Goal: Task Accomplishment & Management: Complete application form

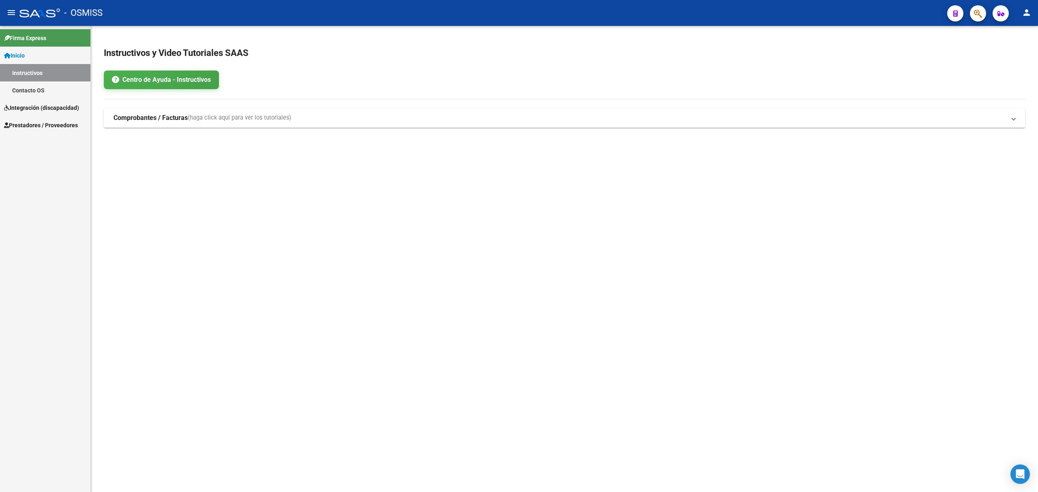
click at [59, 122] on span "Prestadores / Proveedores" at bounding box center [41, 125] width 74 height 9
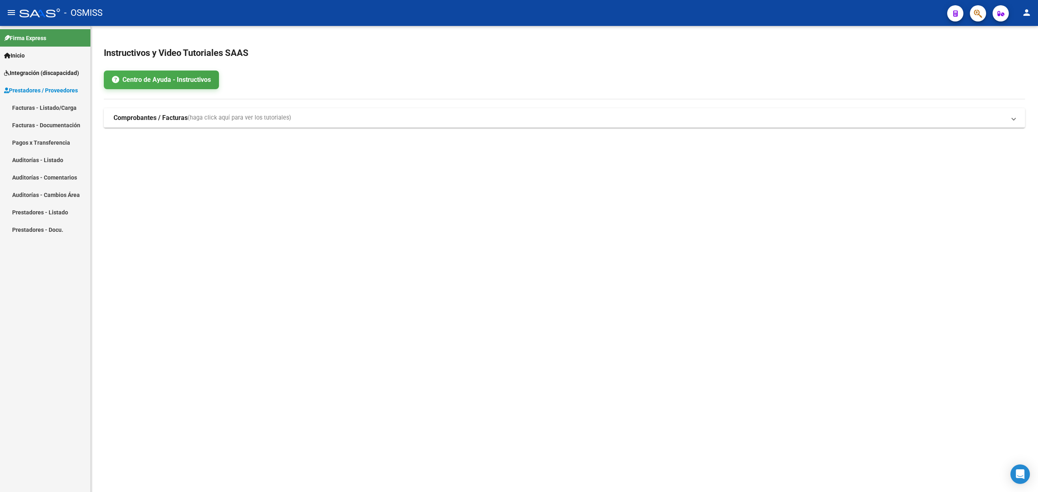
click at [55, 115] on link "Facturas - Listado/Carga" at bounding box center [45, 107] width 90 height 17
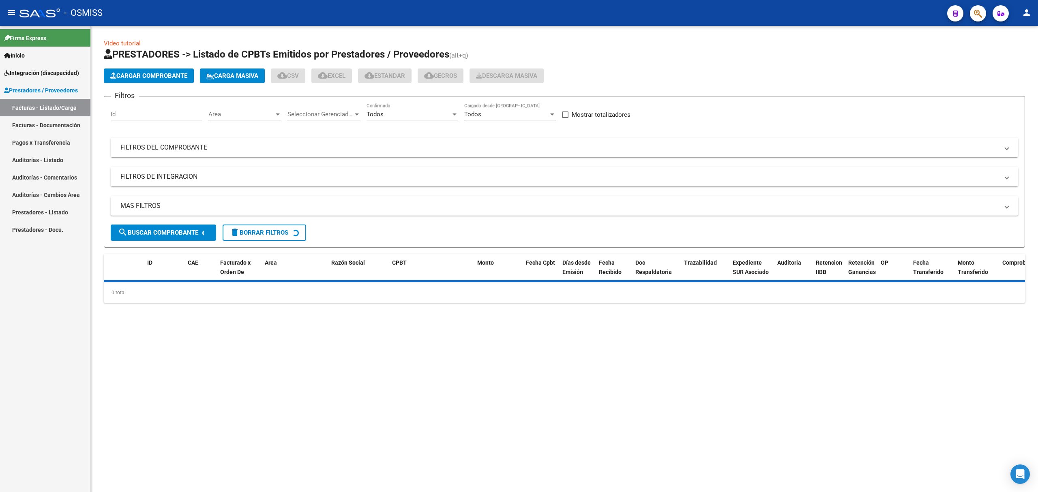
click at [150, 81] on button "Cargar Comprobante" at bounding box center [149, 76] width 90 height 15
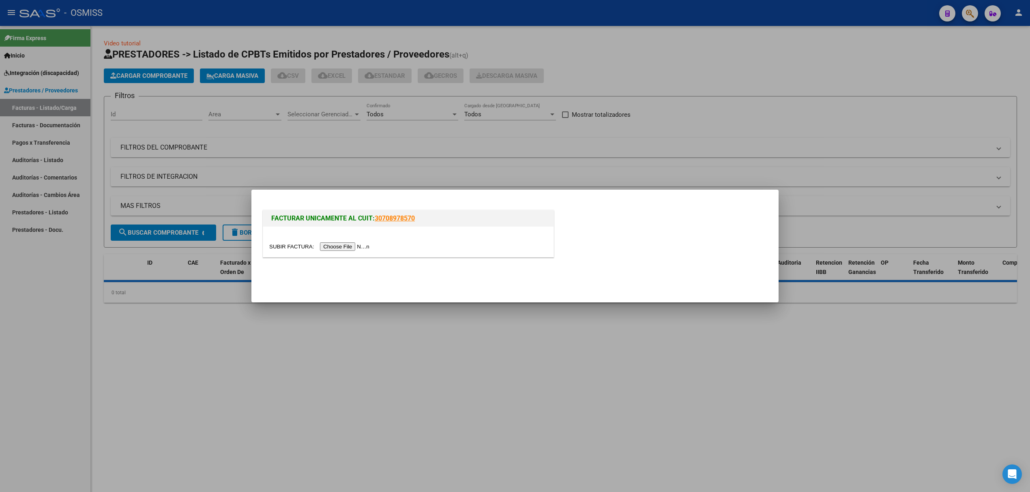
click at [344, 243] on input "file" at bounding box center [320, 246] width 103 height 9
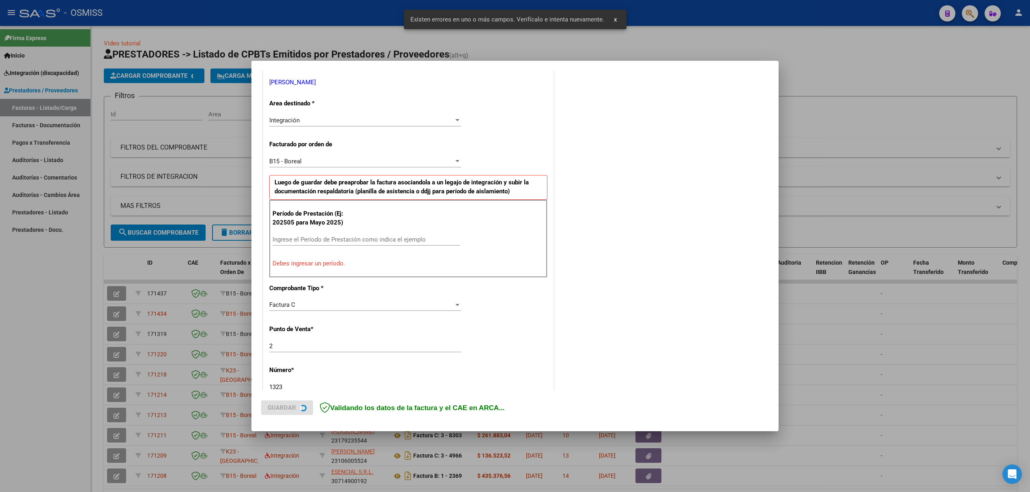
scroll to position [164, 0]
click at [330, 236] on input "Ingrese el Período de Prestación como indica el ejemplo" at bounding box center [365, 237] width 187 height 7
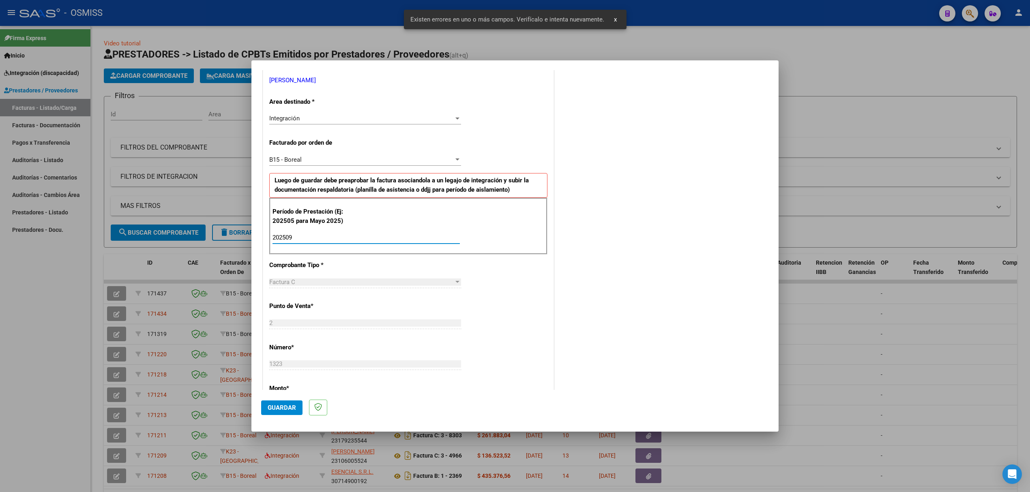
type input "202509"
click at [285, 409] on span "Guardar" at bounding box center [282, 407] width 28 height 7
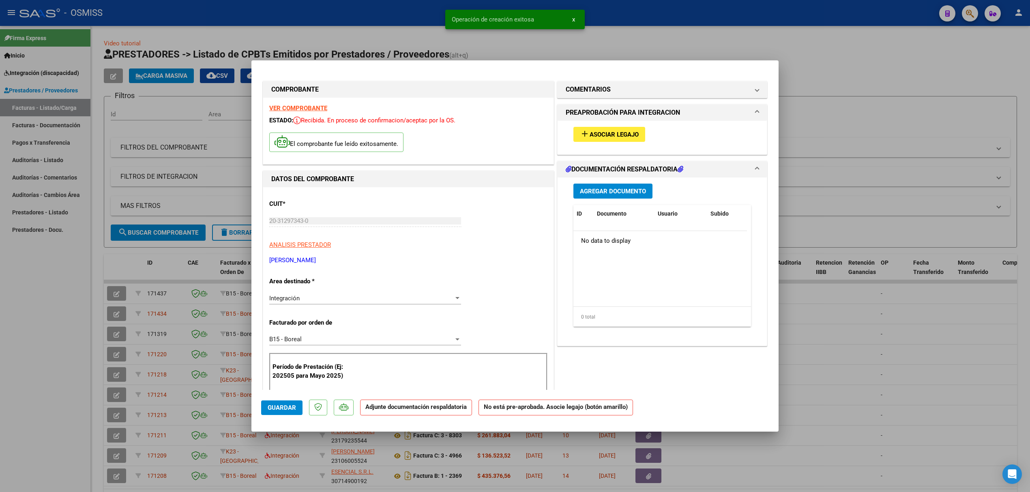
click at [601, 139] on button "add Asociar Legajo" at bounding box center [609, 134] width 72 height 15
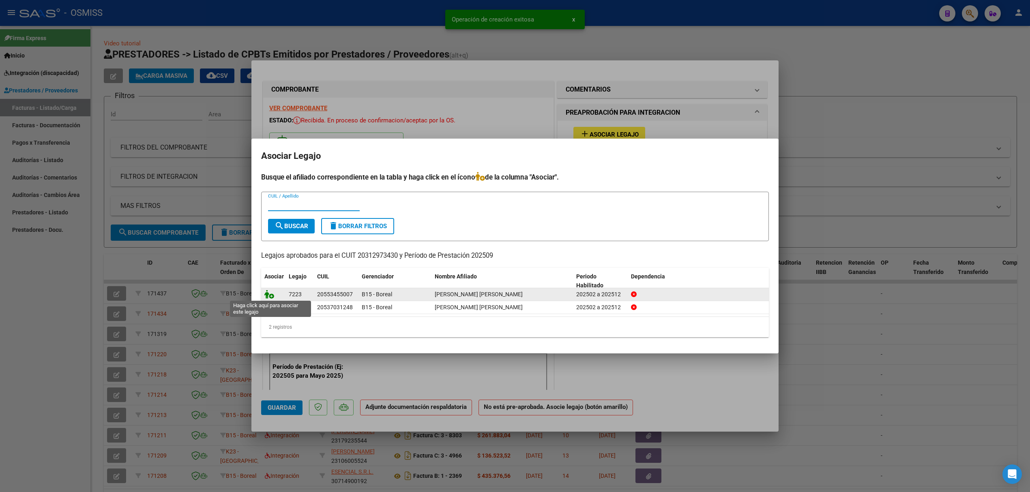
click at [271, 293] on icon at bounding box center [269, 294] width 10 height 9
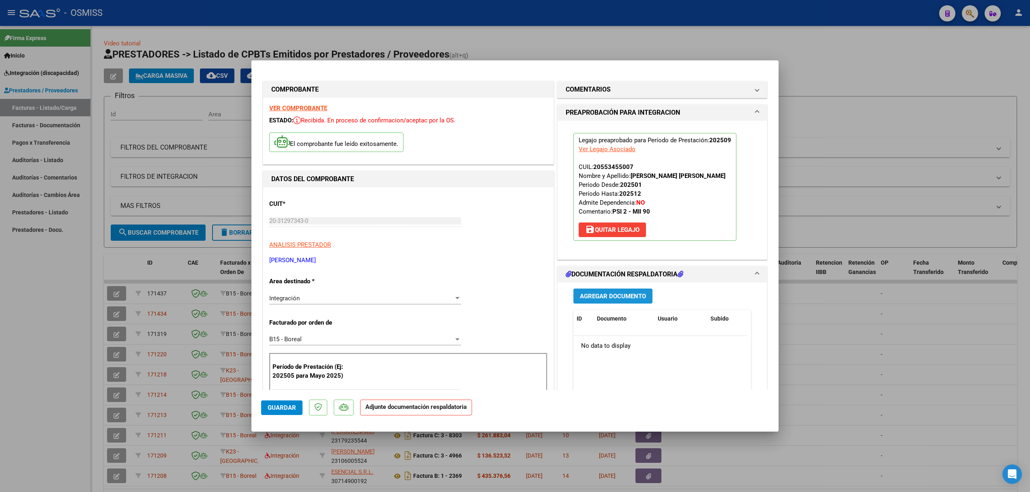
click at [597, 289] on button "Agregar Documento" at bounding box center [612, 296] width 79 height 15
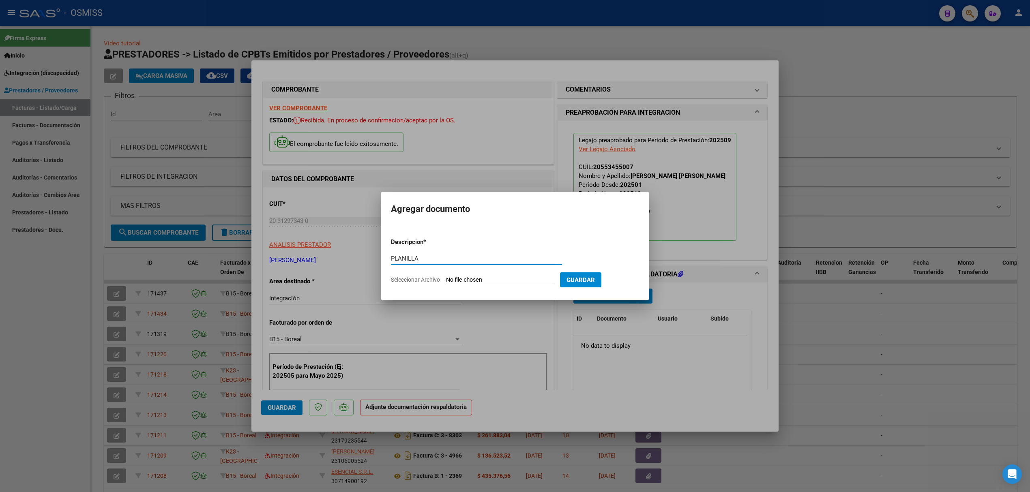
type input "PLANILLA"
click at [458, 277] on input "Seleccionar Archivo" at bounding box center [499, 281] width 107 height 8
type input "C:\fakepath\IMG-20251003-WA0081 (1).pdf"
click at [626, 281] on span "Guardar" at bounding box center [623, 280] width 28 height 7
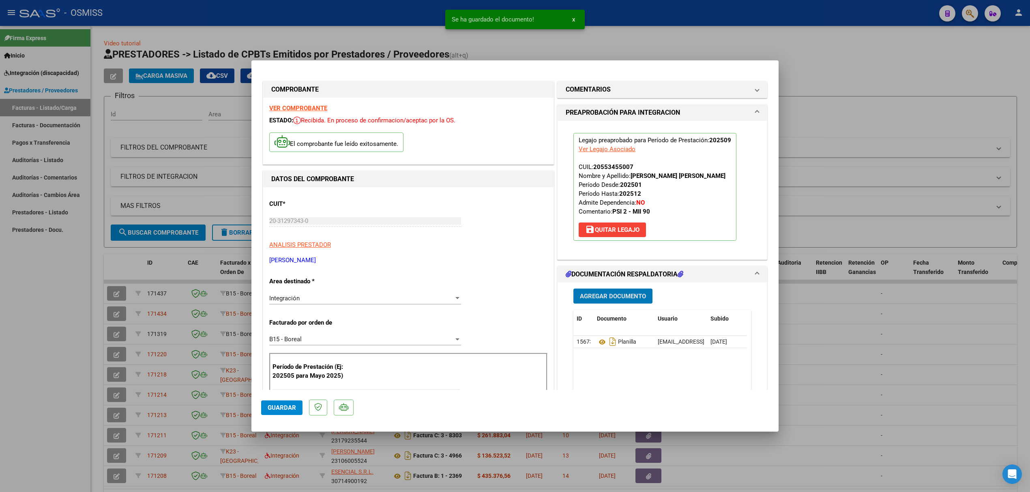
click at [281, 410] on span "Guardar" at bounding box center [282, 407] width 28 height 7
click at [148, 281] on div at bounding box center [515, 246] width 1030 height 492
type input "$ 0,00"
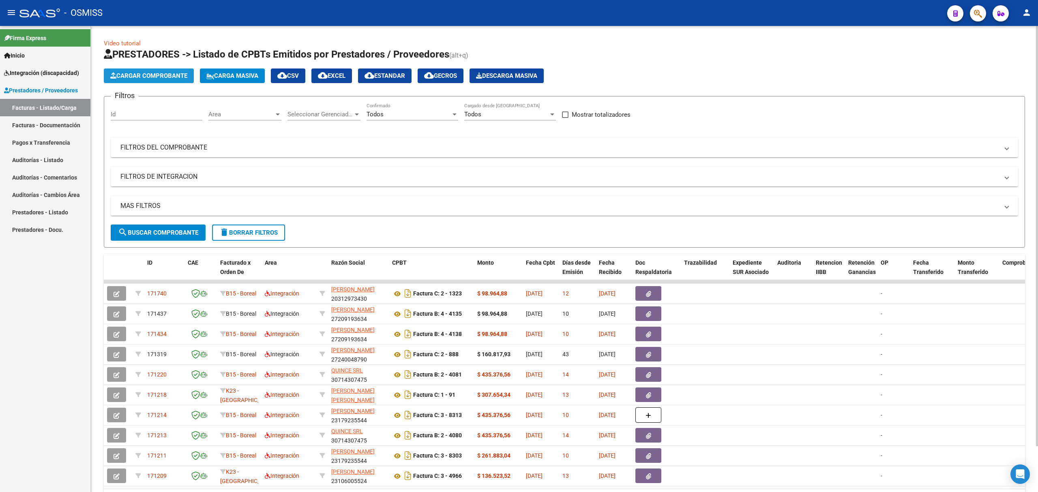
click at [148, 75] on span "Cargar Comprobante" at bounding box center [148, 75] width 77 height 7
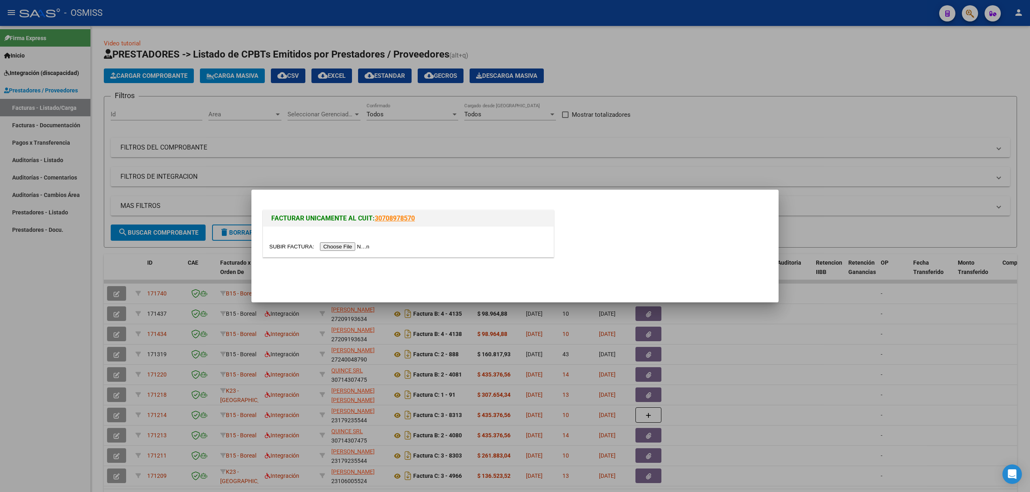
click at [330, 247] on input "file" at bounding box center [320, 246] width 103 height 9
click at [345, 242] on input "file" at bounding box center [320, 246] width 103 height 9
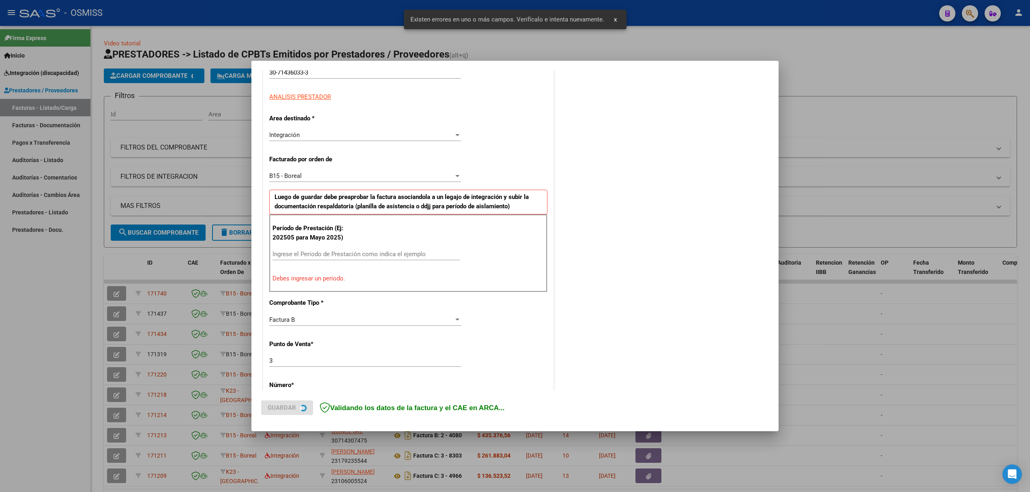
scroll to position [149, 0]
click at [320, 255] on input "Ingrese el Período de Prestación como indica el ejemplo" at bounding box center [365, 253] width 187 height 7
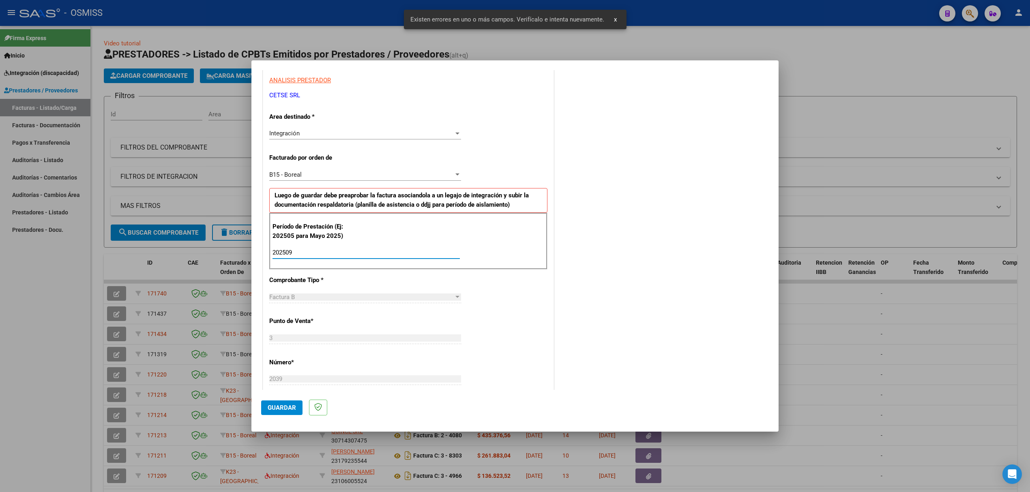
type input "202509"
click at [274, 407] on span "Guardar" at bounding box center [282, 407] width 28 height 7
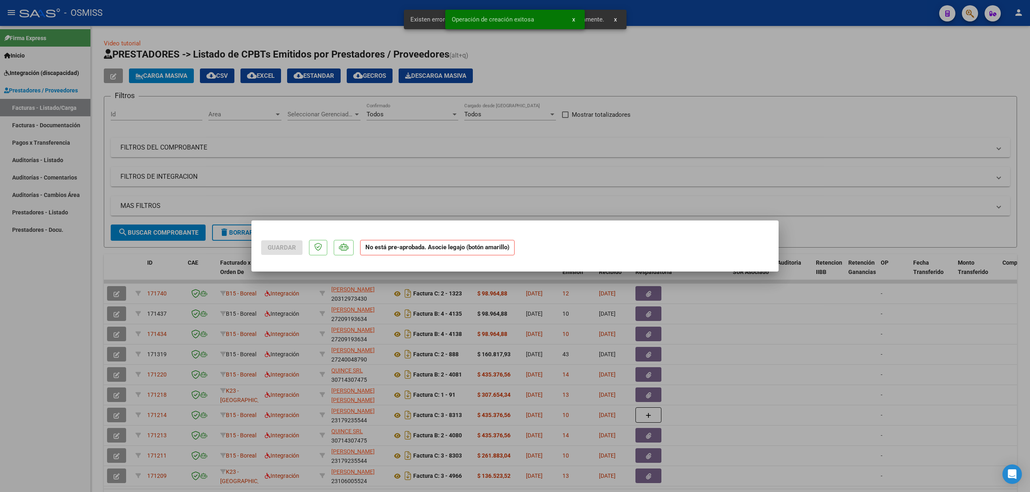
scroll to position [0, 0]
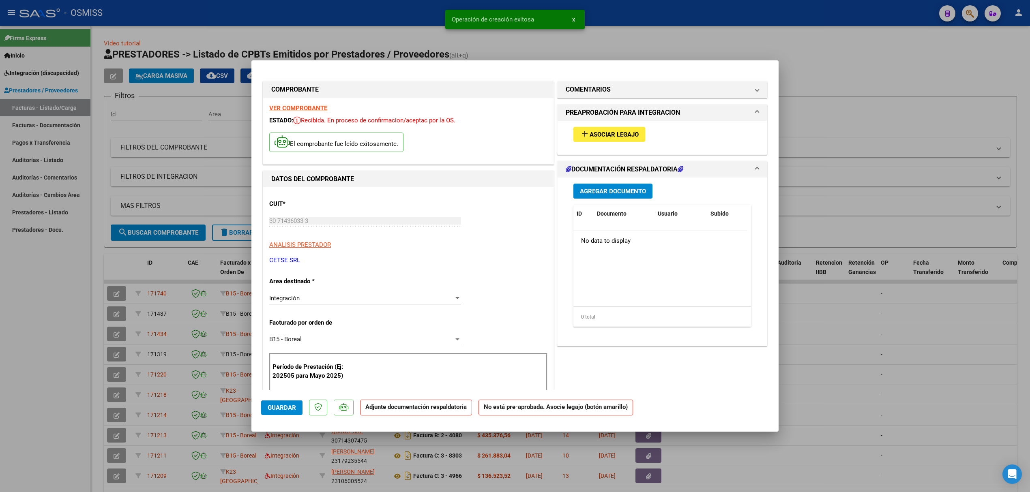
click at [581, 143] on div "add Asociar Legajo" at bounding box center [662, 134] width 190 height 27
click at [585, 138] on button "add Asociar Legajo" at bounding box center [609, 134] width 72 height 15
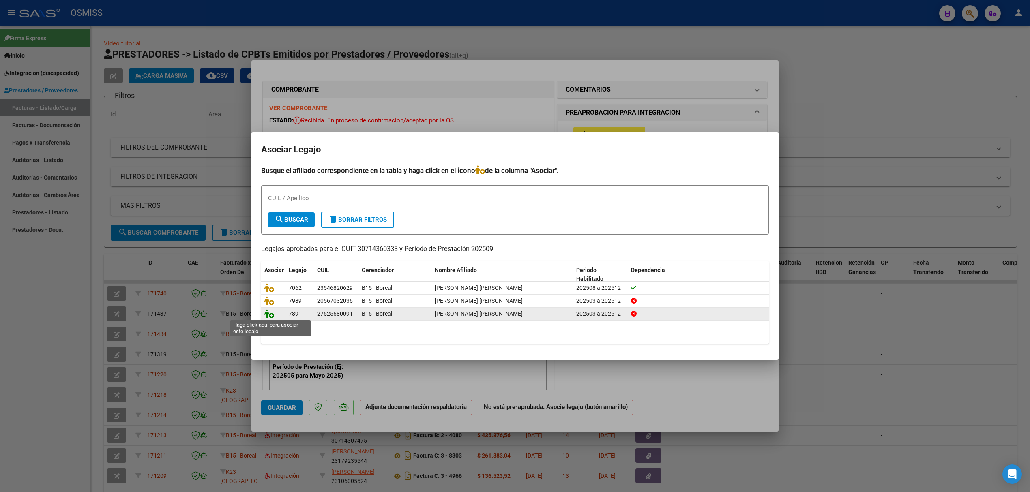
click at [269, 315] on icon at bounding box center [269, 313] width 10 height 9
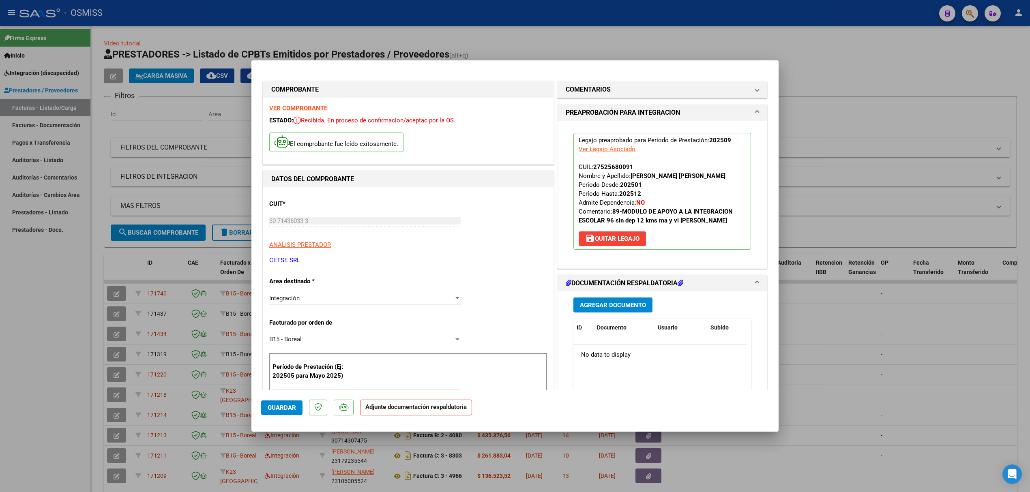
click at [600, 305] on span "Agregar Documento" at bounding box center [613, 305] width 66 height 7
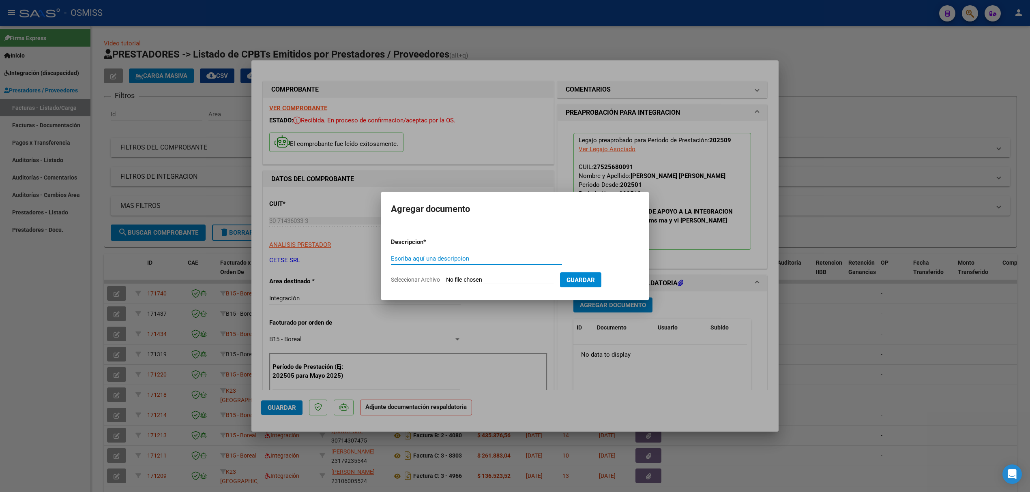
click at [493, 259] on input "Escriba aquí una descripcion" at bounding box center [476, 258] width 171 height 7
type input "o"
type input "PLANILLA"
click at [474, 278] on input "Seleccionar Archivo" at bounding box center [499, 281] width 107 height 8
type input "C:\fakepath\pdf24_merged (3)_compressed.pdf"
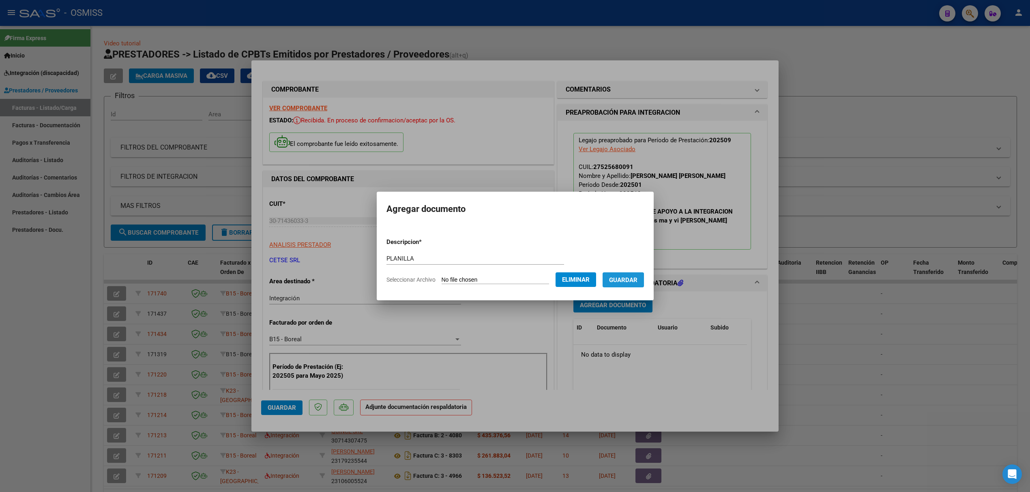
click at [620, 284] on span "Guardar" at bounding box center [623, 280] width 28 height 7
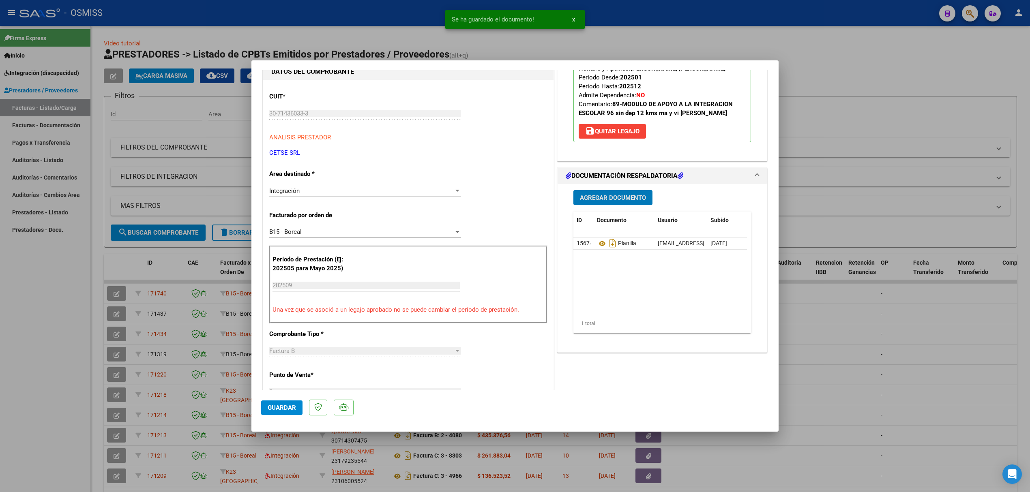
scroll to position [108, 0]
click at [598, 244] on icon at bounding box center [602, 243] width 11 height 10
click at [289, 401] on button "Guardar" at bounding box center [281, 408] width 41 height 15
click at [271, 405] on span "Guardar" at bounding box center [282, 407] width 28 height 7
click at [214, 255] on div at bounding box center [515, 246] width 1030 height 492
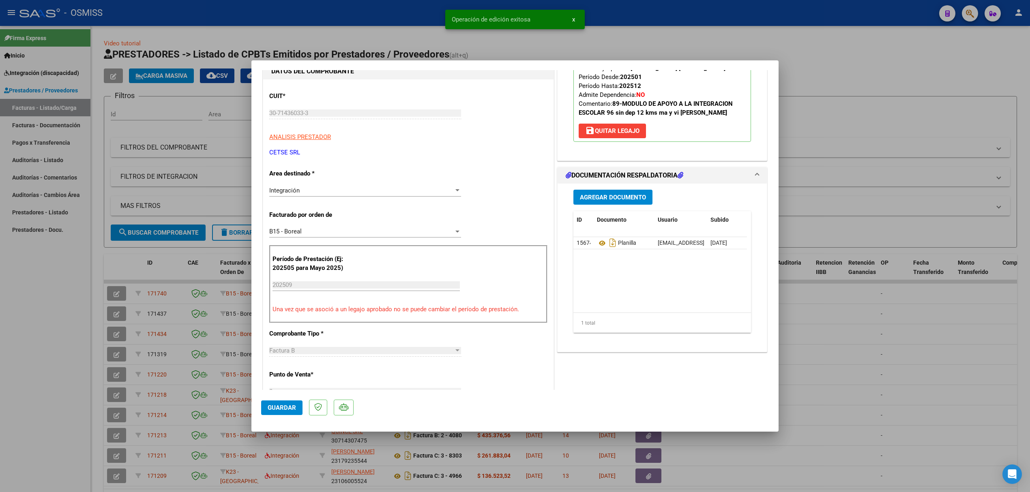
type input "$ 0,00"
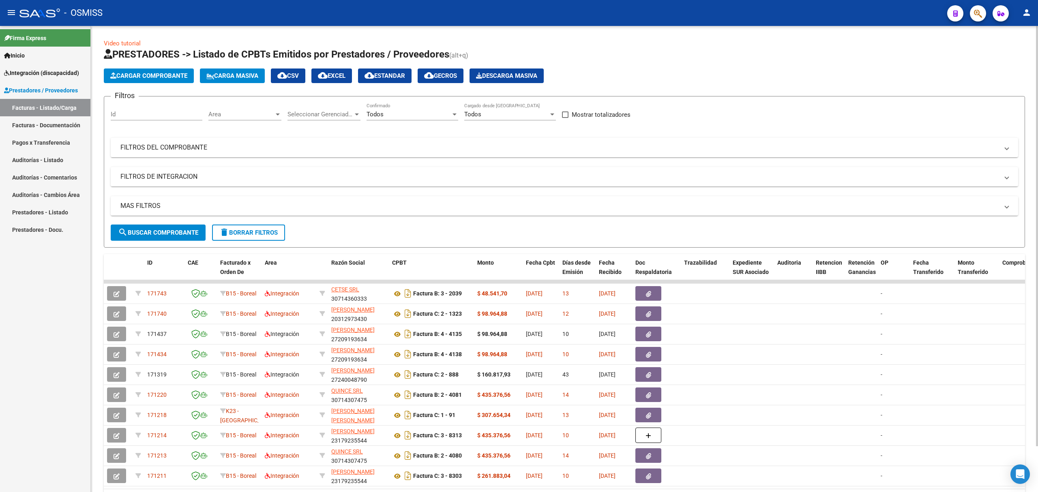
click at [176, 78] on span "Cargar Comprobante" at bounding box center [148, 75] width 77 height 7
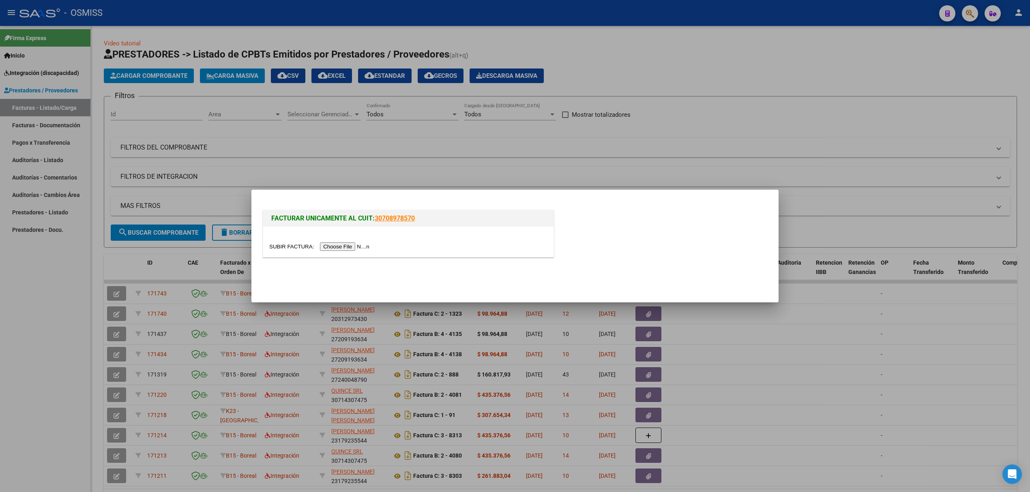
click at [336, 249] on input "file" at bounding box center [320, 246] width 103 height 9
click at [347, 247] on input "file" at bounding box center [320, 246] width 103 height 9
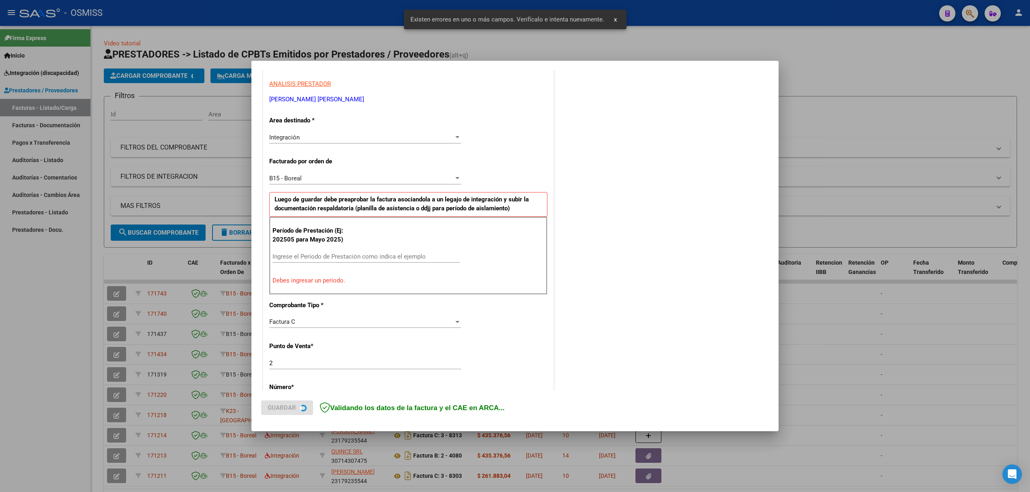
scroll to position [164, 0]
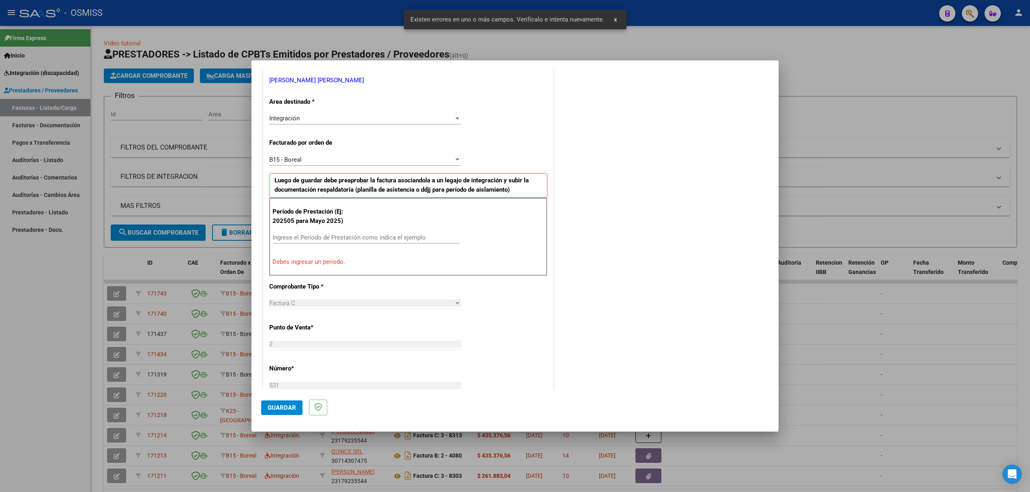
click at [295, 244] on div "Ingrese el Período de Prestación como indica el ejemplo" at bounding box center [365, 238] width 187 height 12
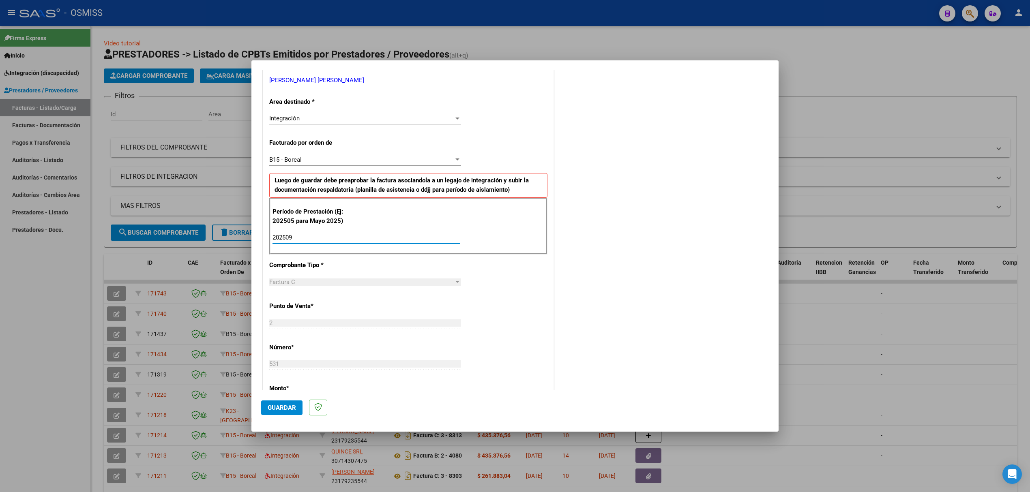
type input "202509"
click at [278, 405] on span "Guardar" at bounding box center [282, 407] width 28 height 7
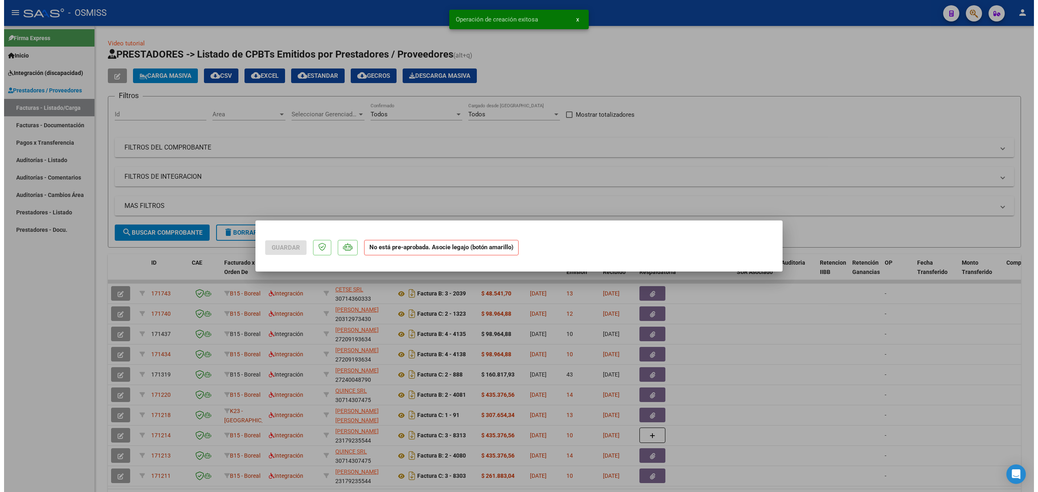
scroll to position [0, 0]
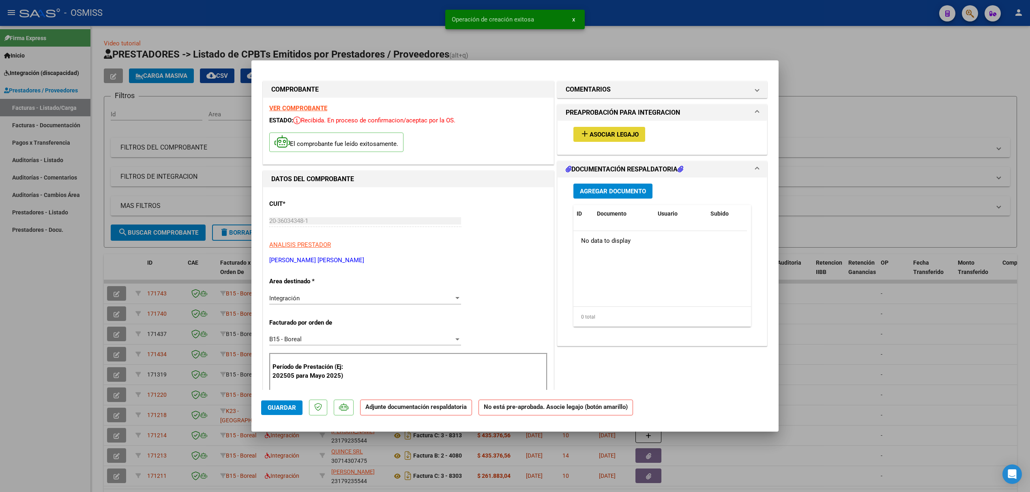
click at [598, 137] on span "Asociar Legajo" at bounding box center [613, 134] width 49 height 7
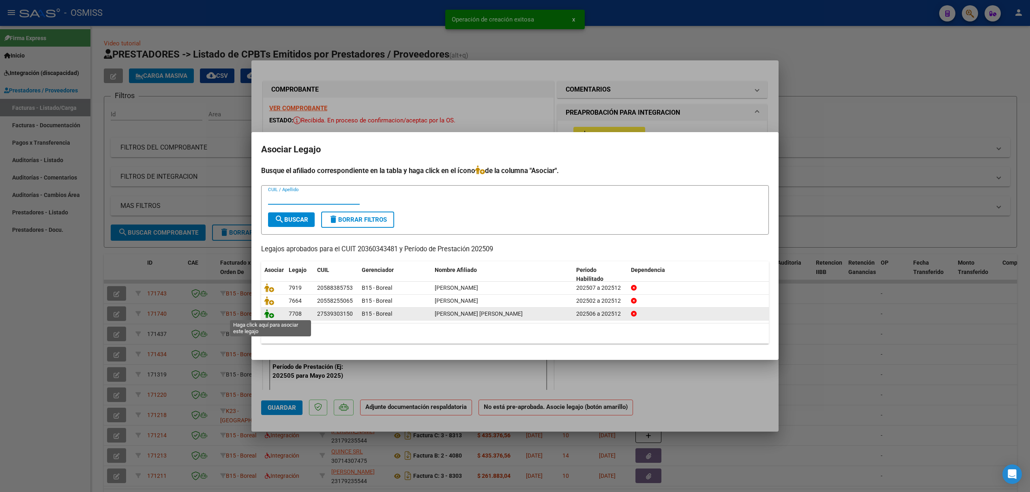
click at [272, 317] on icon at bounding box center [269, 313] width 10 height 9
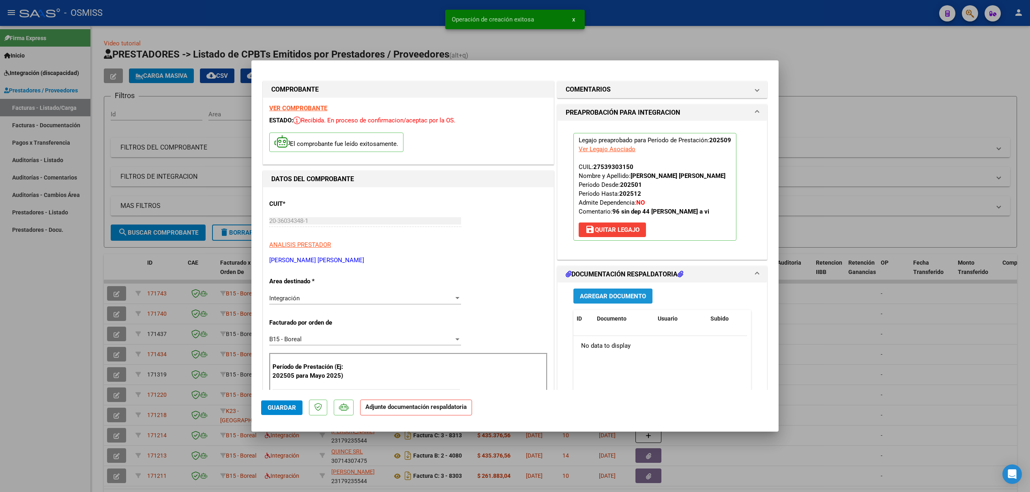
click at [589, 296] on span "Agregar Documento" at bounding box center [613, 296] width 66 height 7
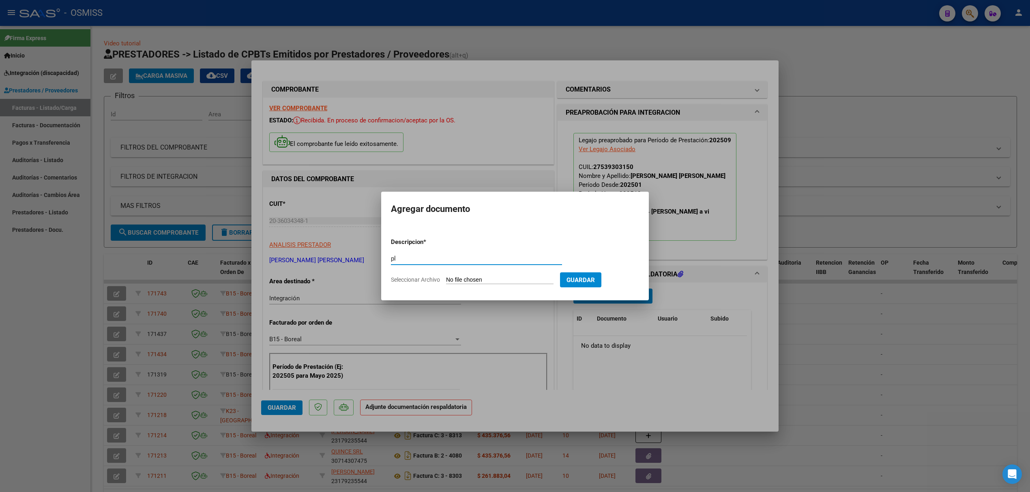
type input "p"
type input "PLANILLA"
click at [472, 279] on input "Seleccionar Archivo" at bounding box center [499, 281] width 107 height 8
type input "C:\fakepath\Asistencia Solange Lucero_compressed.pdf"
click at [632, 287] on button "Guardar" at bounding box center [622, 279] width 41 height 15
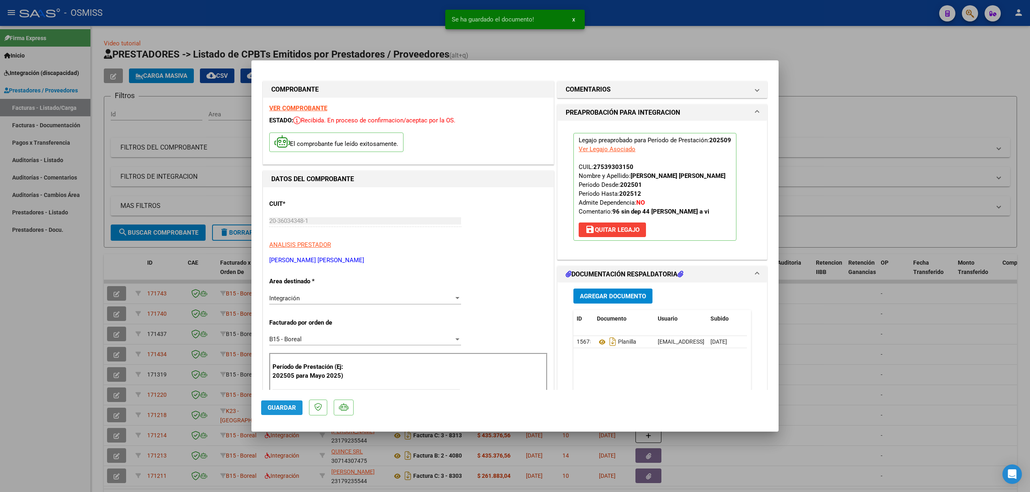
click at [289, 409] on span "Guardar" at bounding box center [282, 407] width 28 height 7
click at [277, 411] on span "Guardar" at bounding box center [282, 407] width 28 height 7
click at [151, 244] on div at bounding box center [515, 246] width 1030 height 492
type input "$ 0,00"
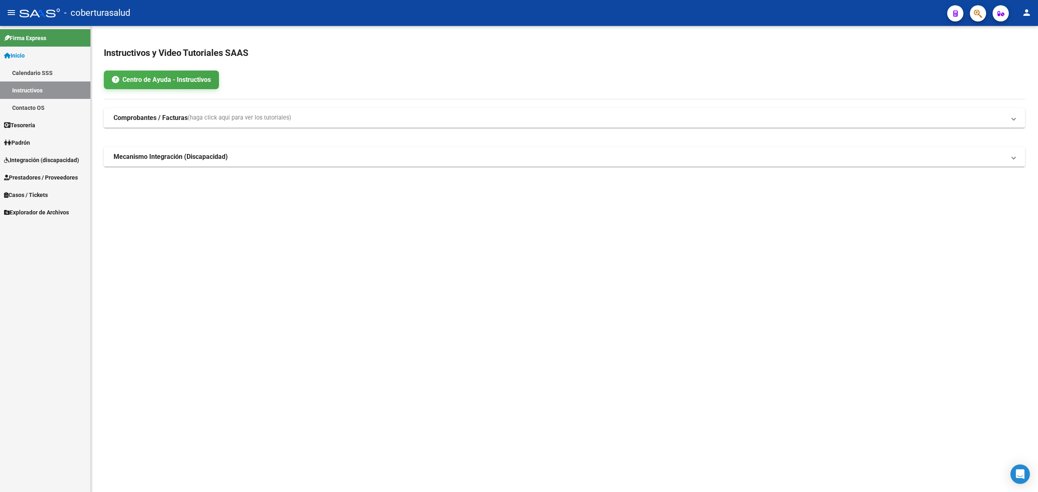
click at [41, 159] on span "Integración (discapacidad)" at bounding box center [41, 160] width 75 height 9
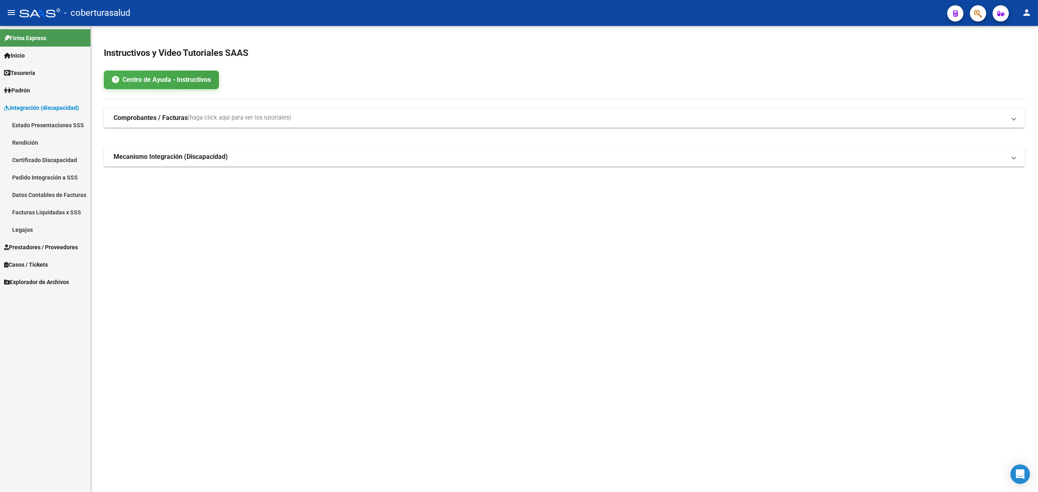
click at [56, 120] on link "Estado Presentaciones SSS" at bounding box center [45, 124] width 90 height 17
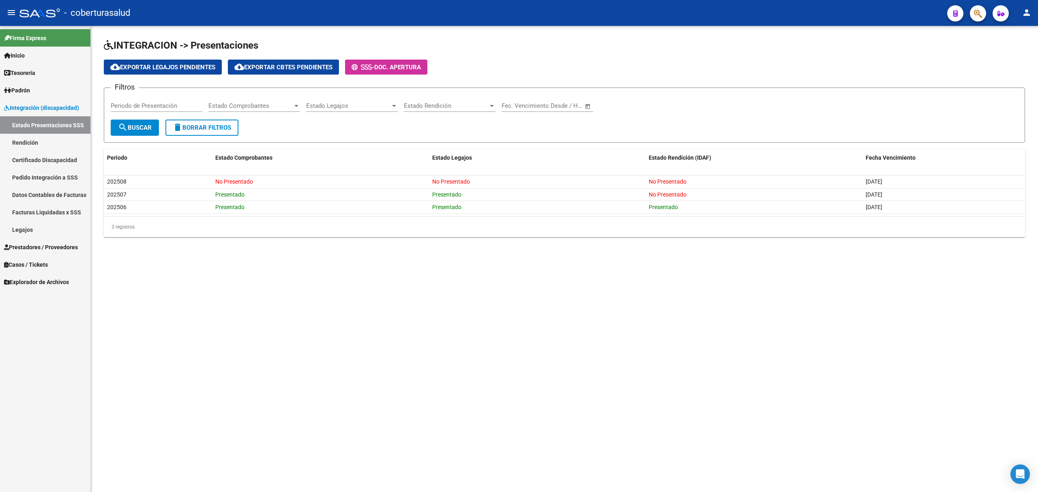
click at [33, 250] on span "Prestadores / Proveedores" at bounding box center [41, 247] width 74 height 9
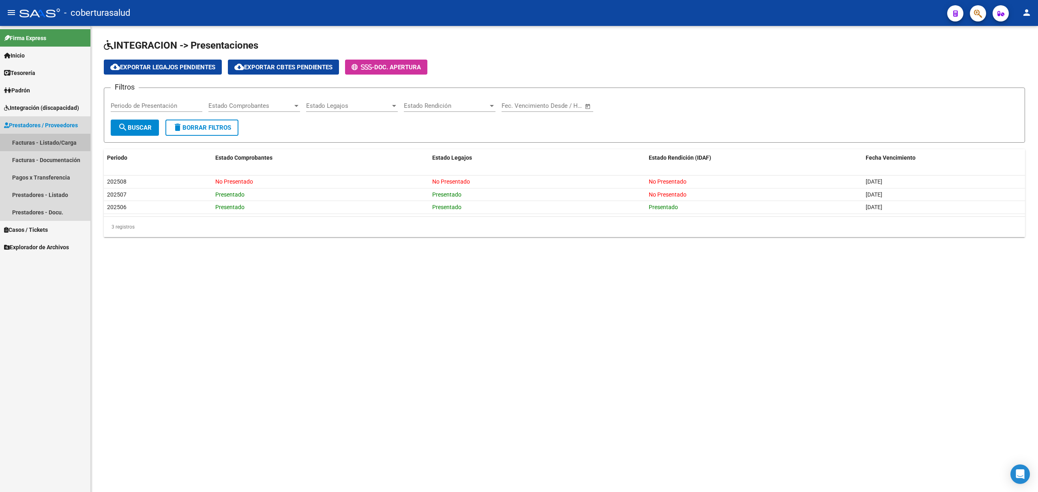
click at [62, 143] on link "Facturas - Listado/Carga" at bounding box center [45, 142] width 90 height 17
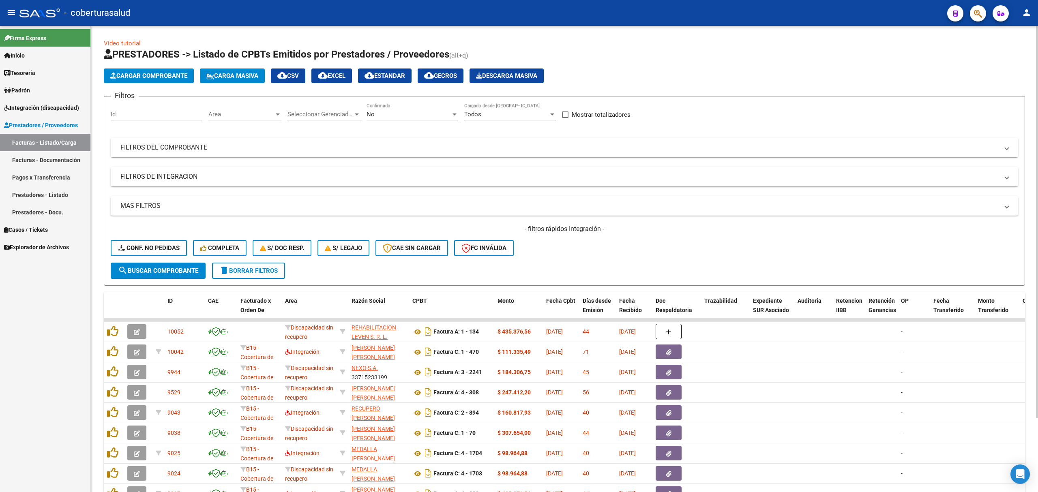
click at [156, 72] on span "Cargar Comprobante" at bounding box center [148, 75] width 77 height 7
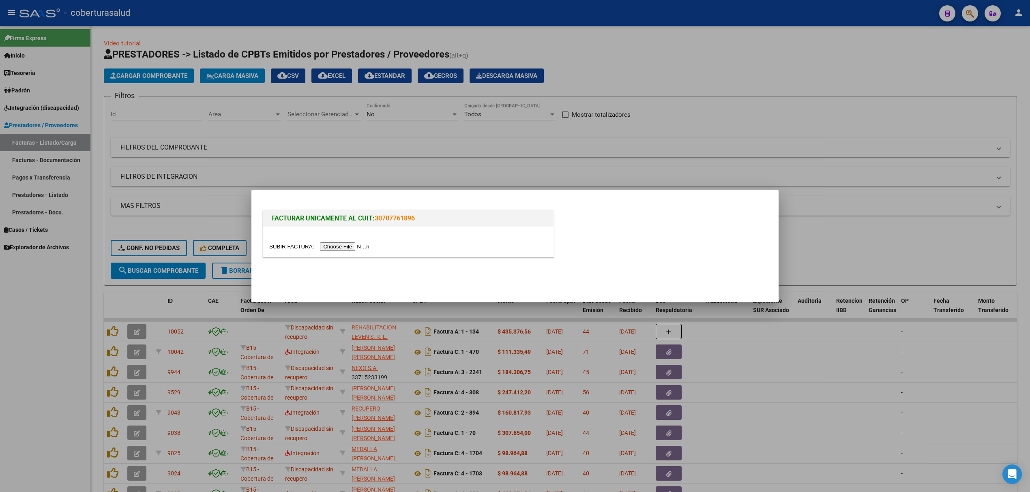
click at [362, 244] on input "file" at bounding box center [320, 246] width 103 height 9
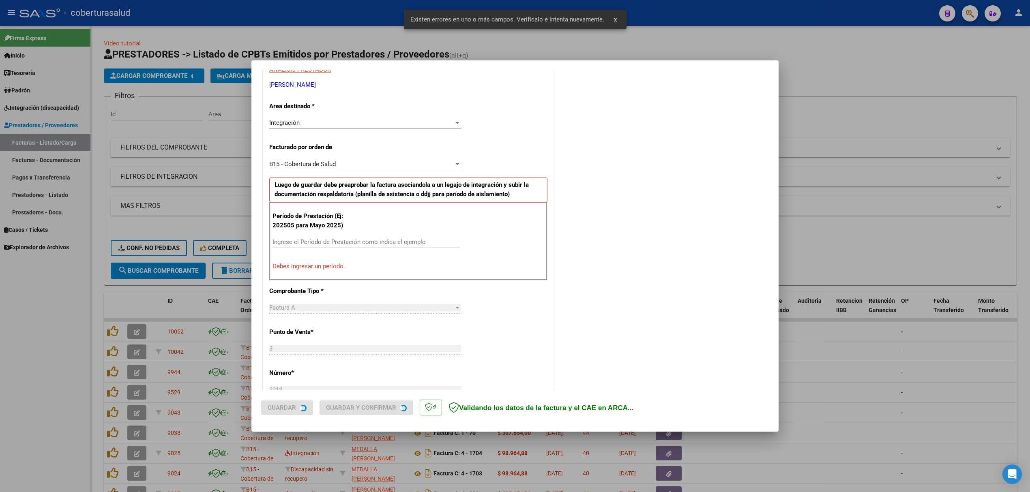
scroll to position [164, 0]
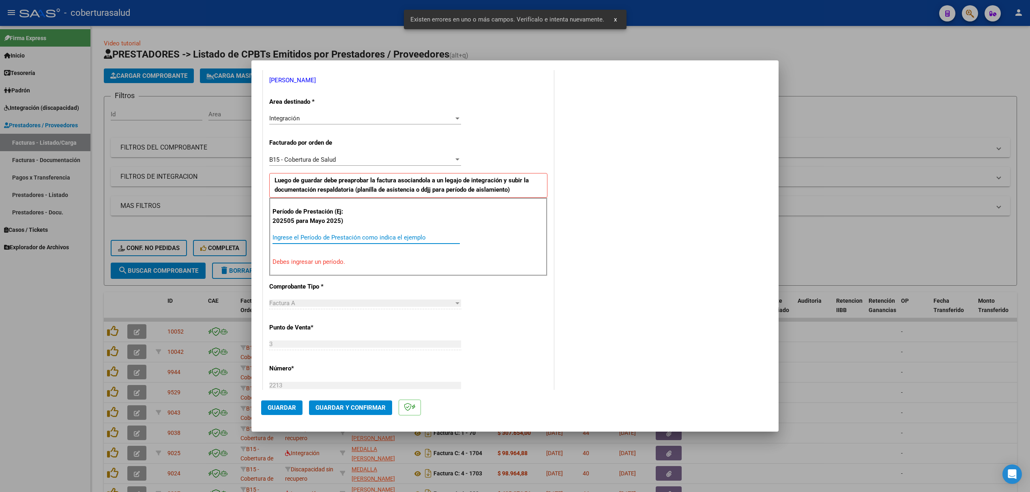
click at [318, 235] on input "Ingrese el Período de Prestación como indica el ejemplo" at bounding box center [365, 237] width 187 height 7
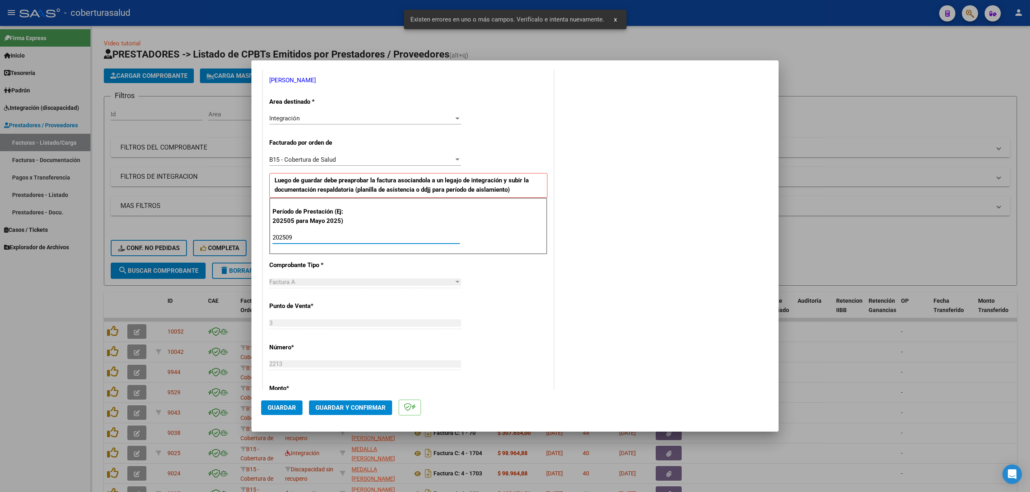
type input "202509"
click at [296, 403] on button "Guardar" at bounding box center [281, 408] width 41 height 15
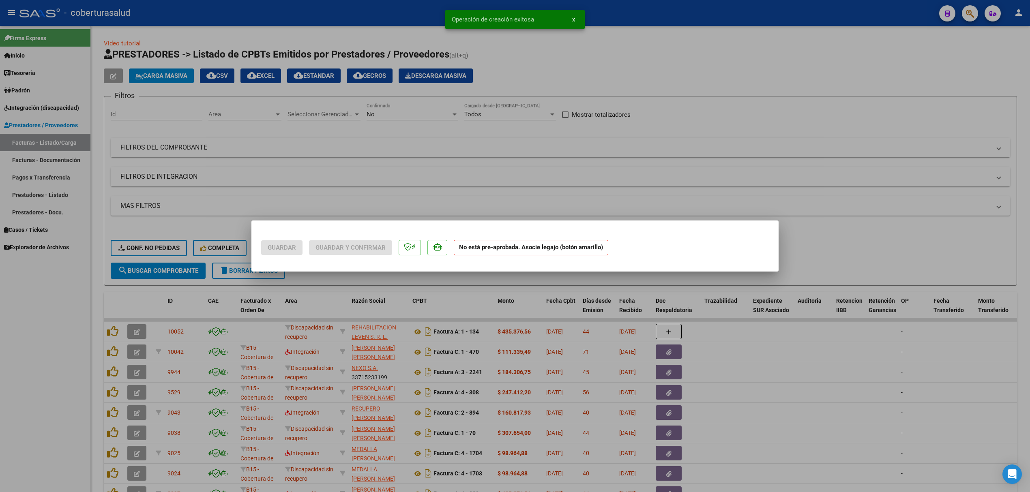
scroll to position [0, 0]
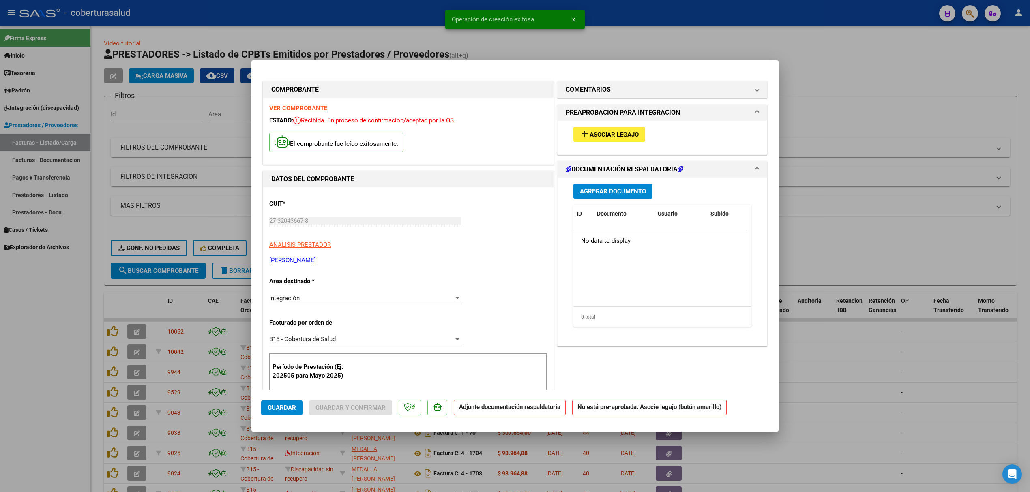
click at [594, 127] on button "add Asociar Legajo" at bounding box center [609, 134] width 72 height 15
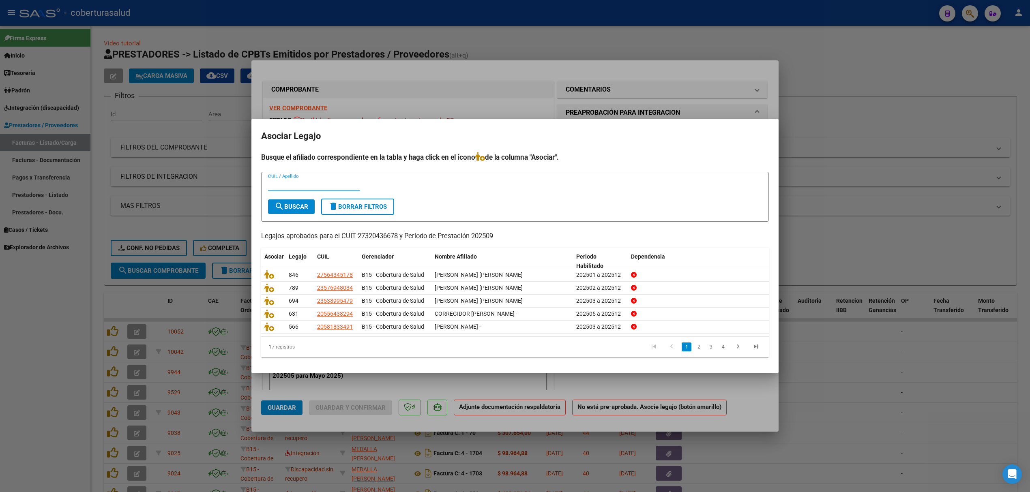
click at [310, 180] on div "CUIL / Apellido" at bounding box center [314, 185] width 92 height 12
click at [308, 185] on input "CUIL / Apellido" at bounding box center [314, 184] width 92 height 7
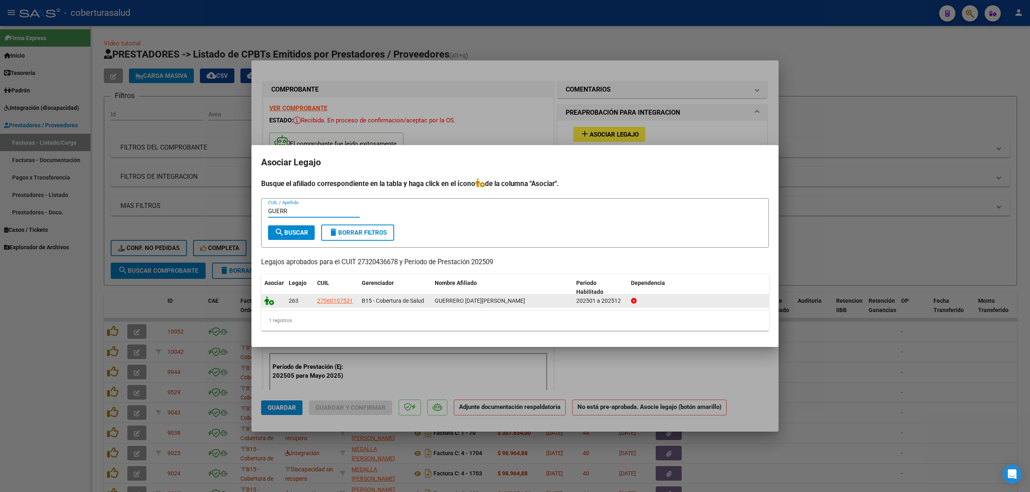
type input "GUERR"
click at [271, 304] on icon at bounding box center [269, 300] width 10 height 9
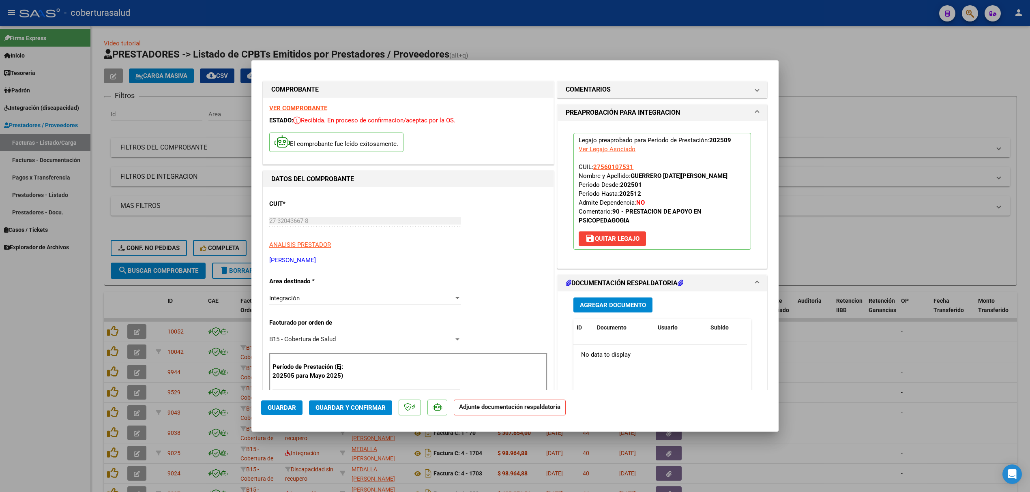
click at [616, 297] on div "Agregar Documento ID Documento Usuario Subido Acción No data to display 0 total…" at bounding box center [662, 373] width 190 height 162
click at [615, 301] on button "Agregar Documento" at bounding box center [612, 305] width 79 height 15
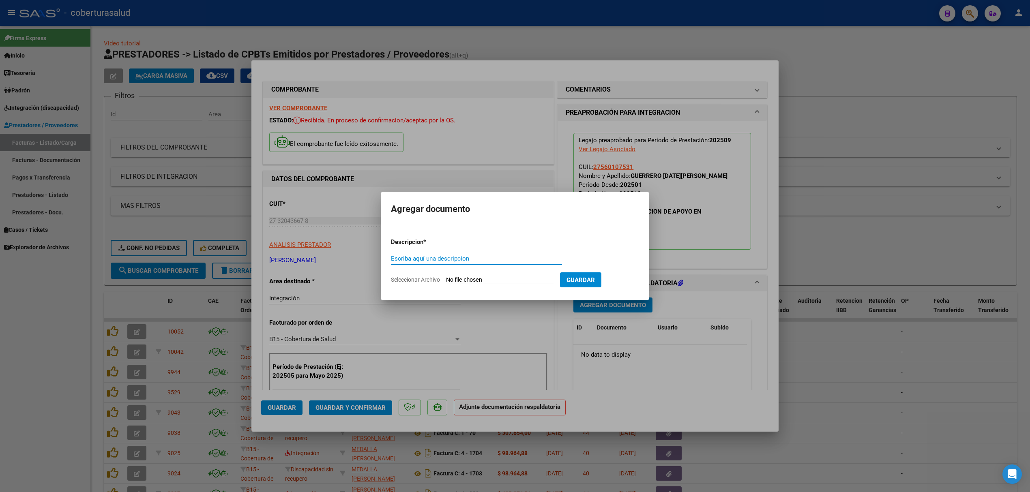
click at [459, 261] on input "Escriba aquí una descripcion" at bounding box center [476, 258] width 171 height 7
type input "PLANILLA"
click at [469, 283] on input "Seleccionar Archivo" at bounding box center [499, 281] width 107 height 8
type input "C:\fakepath\P GUERRERO LUCIA.pdf"
click at [644, 281] on button "Guardar" at bounding box center [622, 279] width 41 height 15
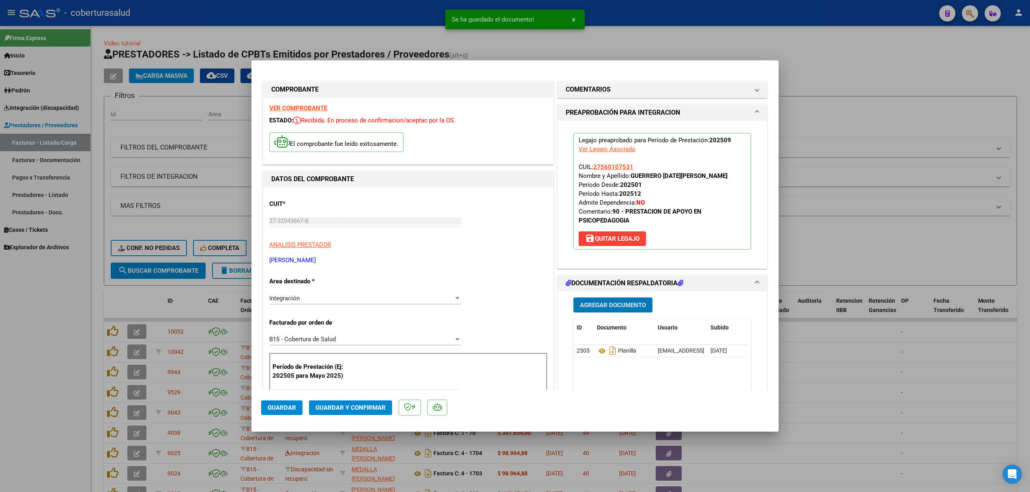
scroll to position [54, 0]
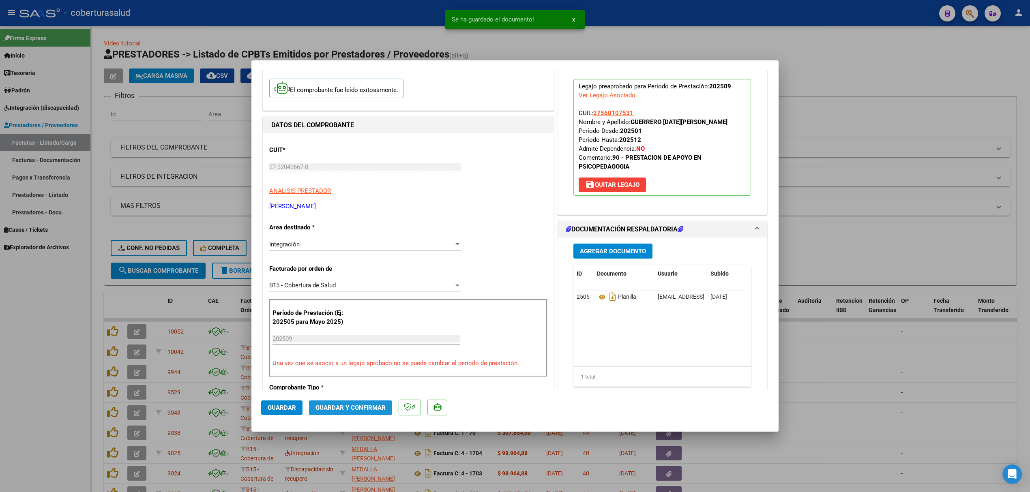
click at [341, 406] on span "Guardar y Confirmar" at bounding box center [350, 407] width 70 height 7
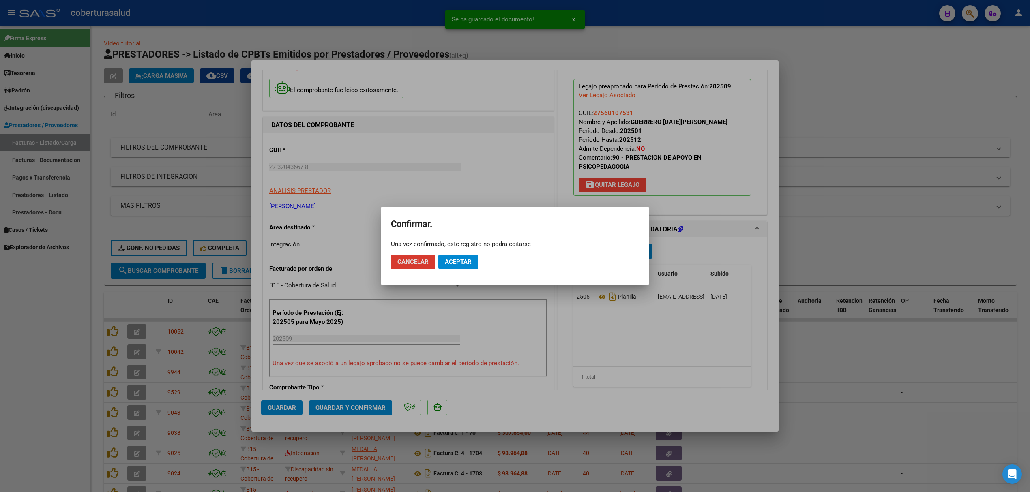
click at [461, 266] on button "Aceptar" at bounding box center [458, 262] width 40 height 15
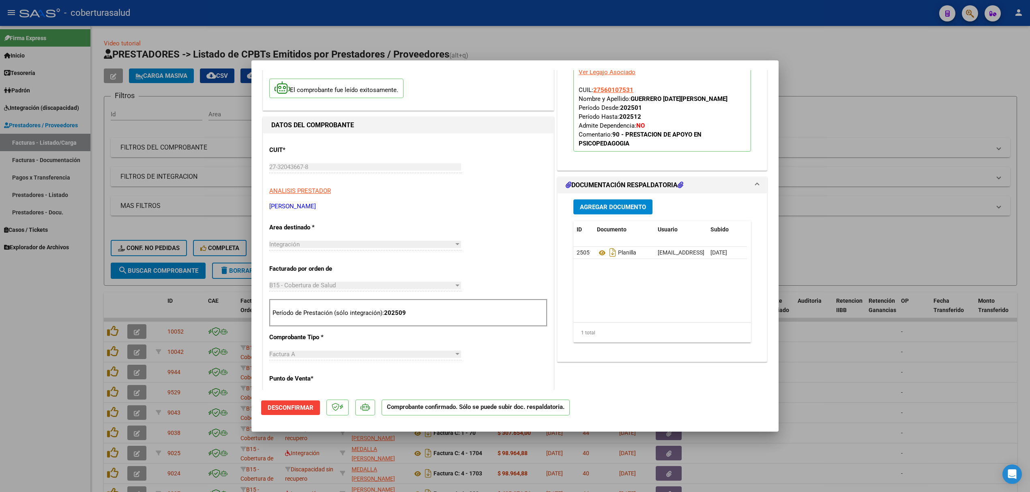
click at [701, 203] on div "Agregar Documento" at bounding box center [662, 206] width 178 height 15
click at [159, 307] on div at bounding box center [515, 246] width 1030 height 492
type input "$ 0,00"
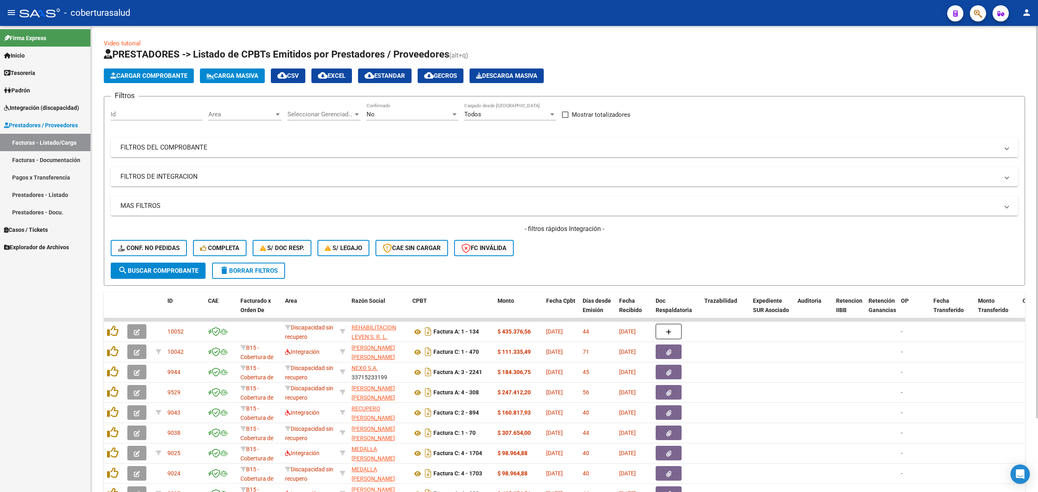
click at [429, 111] on div "No" at bounding box center [409, 114] width 84 height 7
click at [393, 80] on span "Todos" at bounding box center [413, 78] width 92 height 18
click at [190, 273] on span "search Buscar Comprobante" at bounding box center [158, 270] width 80 height 7
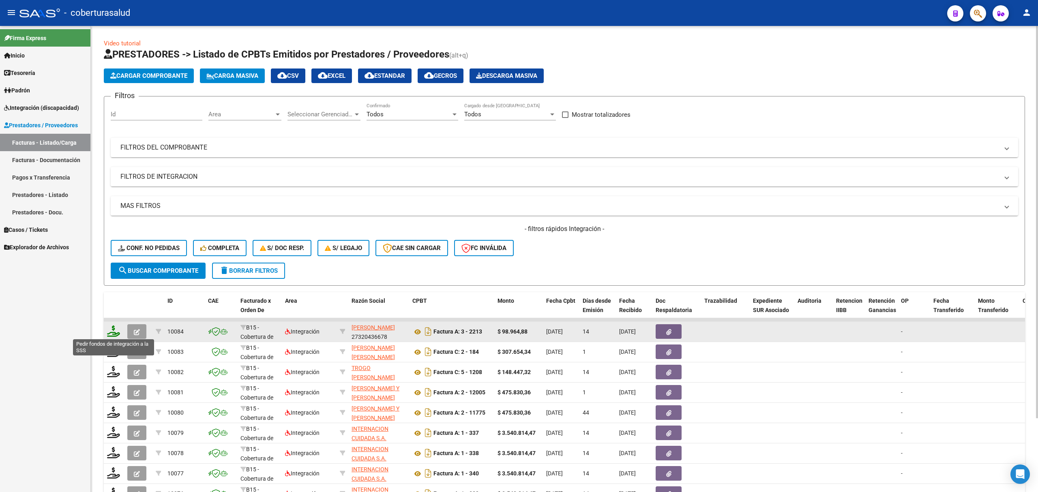
click at [111, 331] on icon at bounding box center [113, 331] width 13 height 11
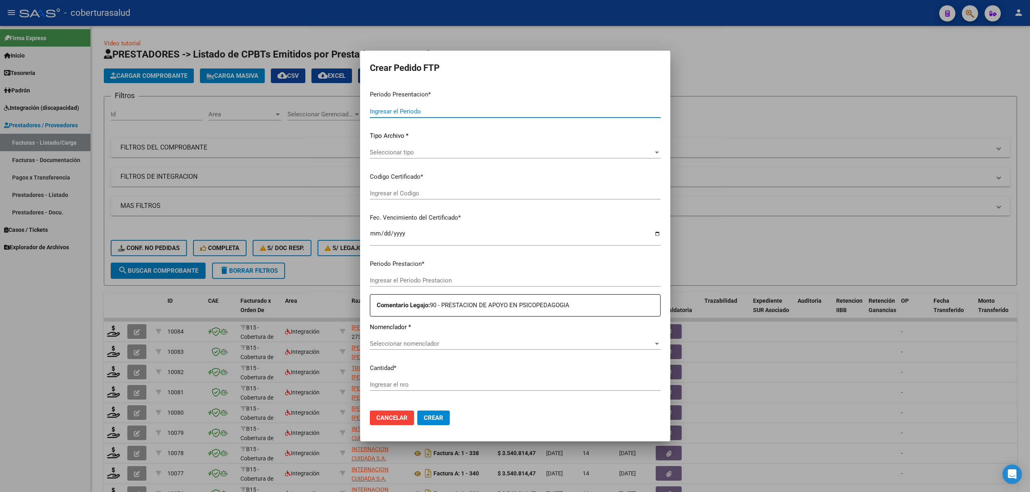
type input "202509"
type input "$ 98.964,88"
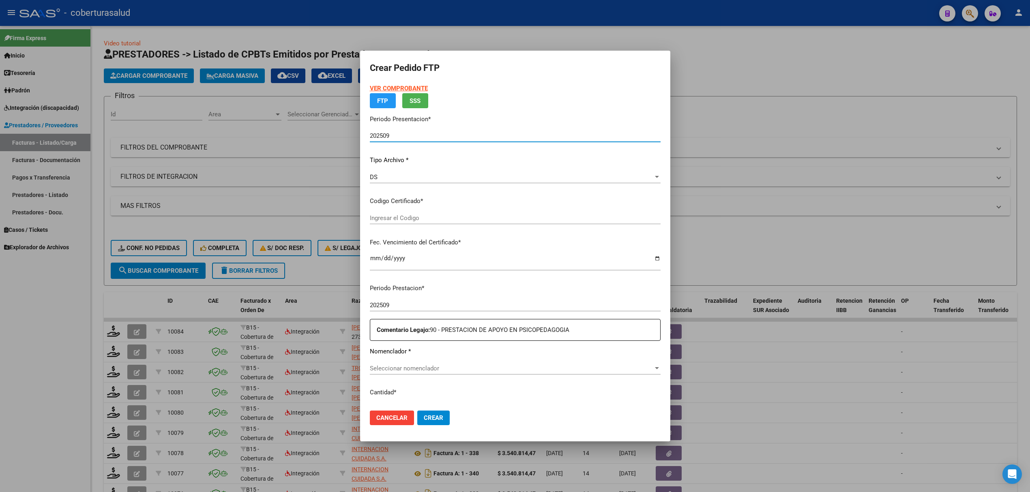
type input "ARG01000560107532024081420290814SAL122"
type input "2029-08-14"
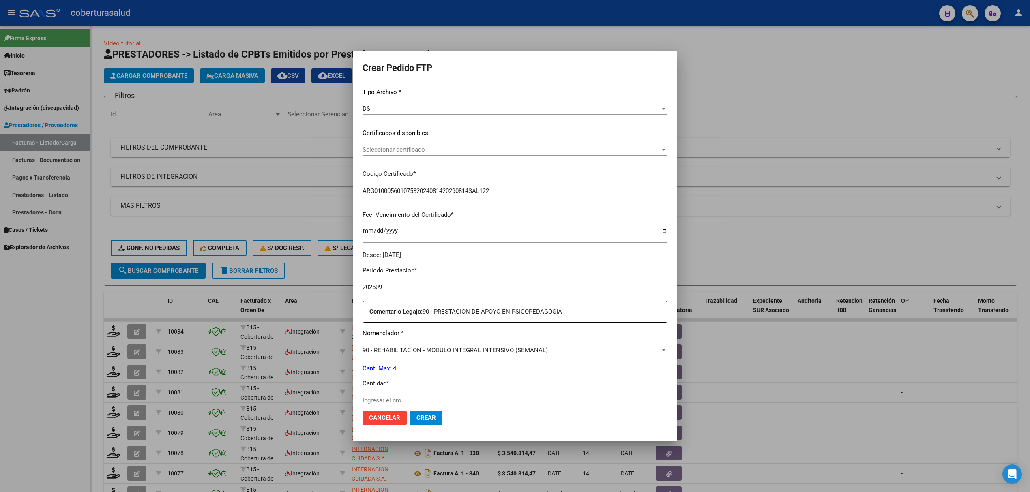
scroll to position [108, 0]
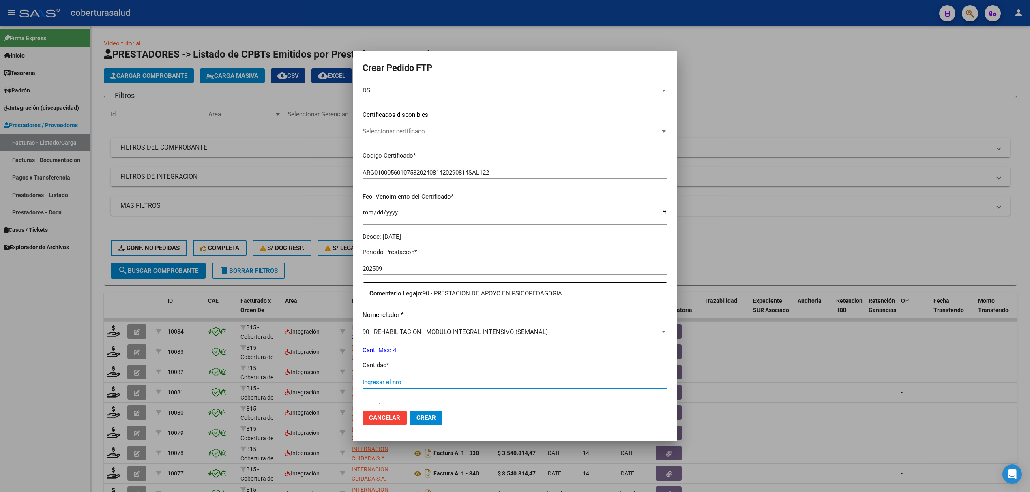
click at [382, 380] on input "Ingresar el nro" at bounding box center [514, 382] width 305 height 7
type input "9"
type input "4"
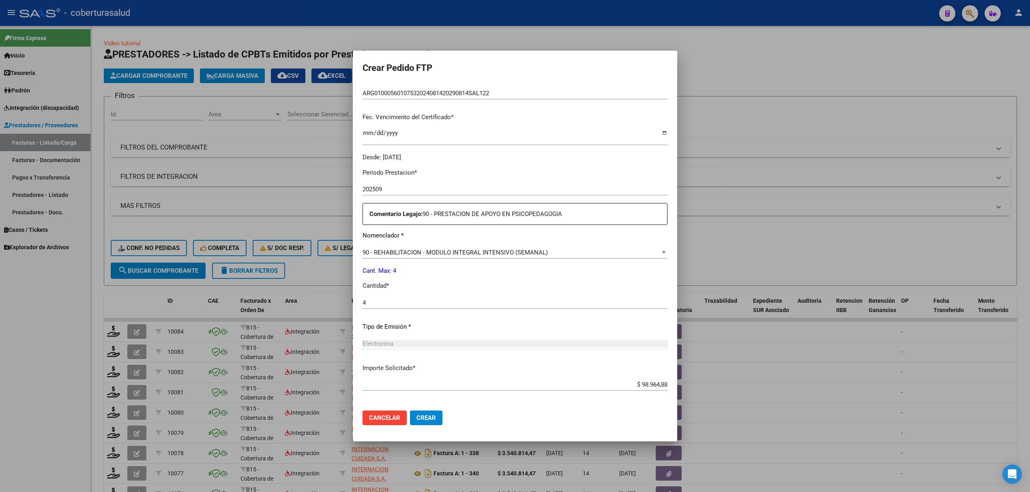
scroll to position [223, 0]
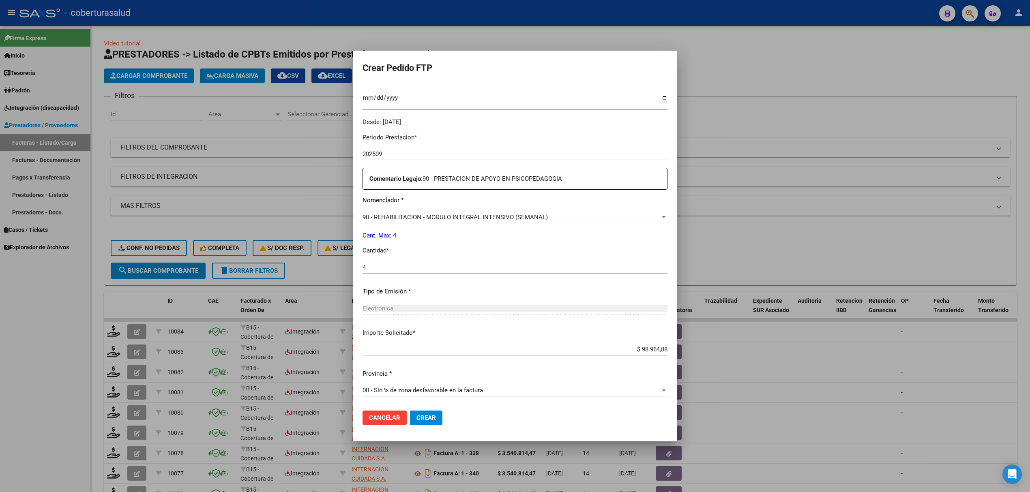
click at [430, 415] on button "Crear" at bounding box center [426, 418] width 32 height 15
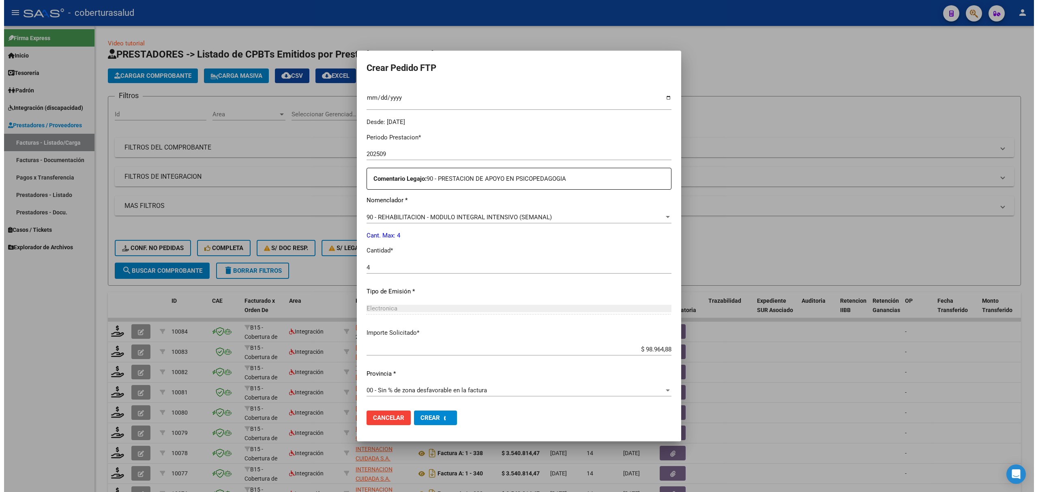
scroll to position [177, 0]
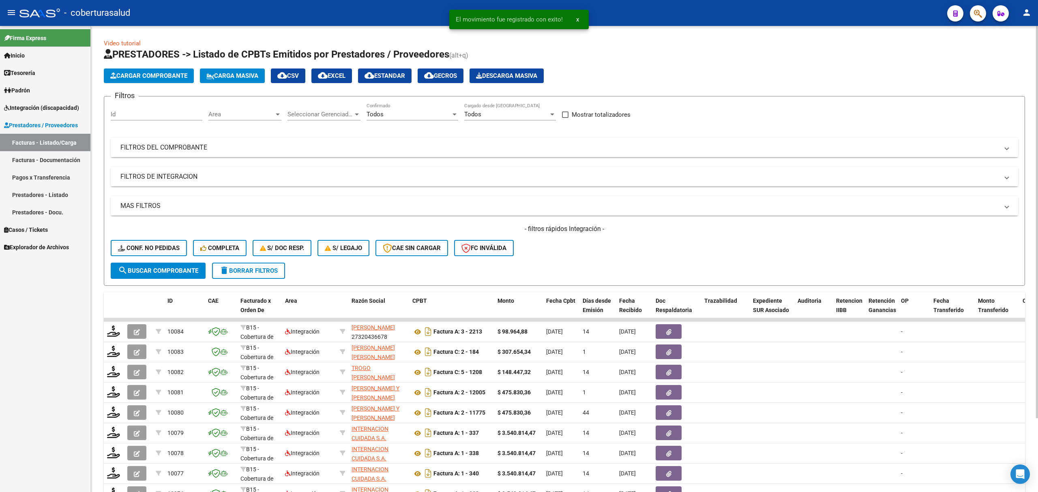
click at [98, 298] on div "Video tutorial PRESTADORES -> Listado de CPBTs Emitidos por Prestadores / Prove…" at bounding box center [564, 300] width 947 height 548
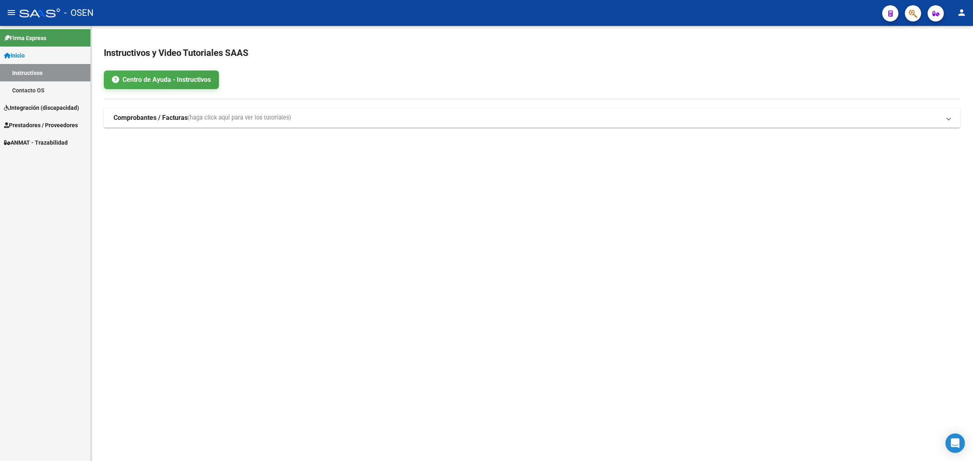
click at [56, 111] on span "Integración (discapacidad)" at bounding box center [41, 107] width 75 height 9
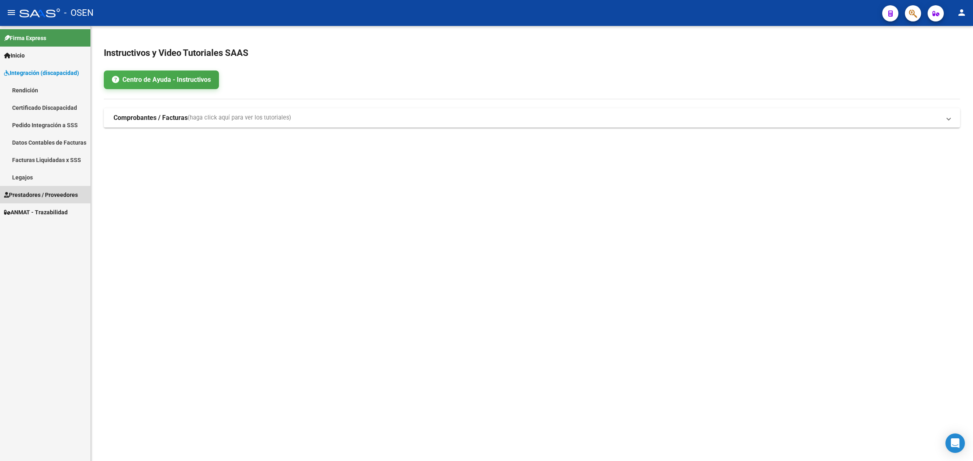
click at [38, 189] on link "Prestadores / Proveedores" at bounding box center [45, 194] width 90 height 17
click at [43, 108] on link "Facturas - Listado/Carga" at bounding box center [45, 107] width 90 height 17
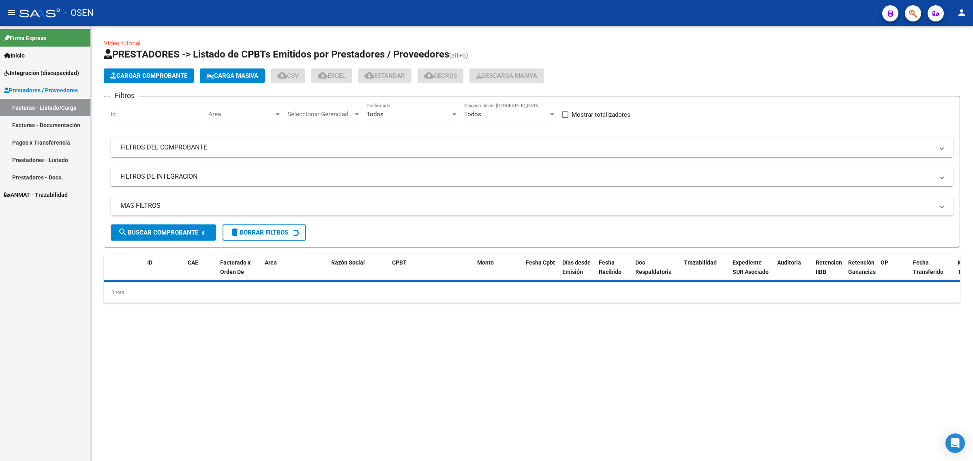
click at [253, 143] on mat-expansion-panel-header "FILTROS DEL COMPROBANTE" at bounding box center [532, 147] width 842 height 19
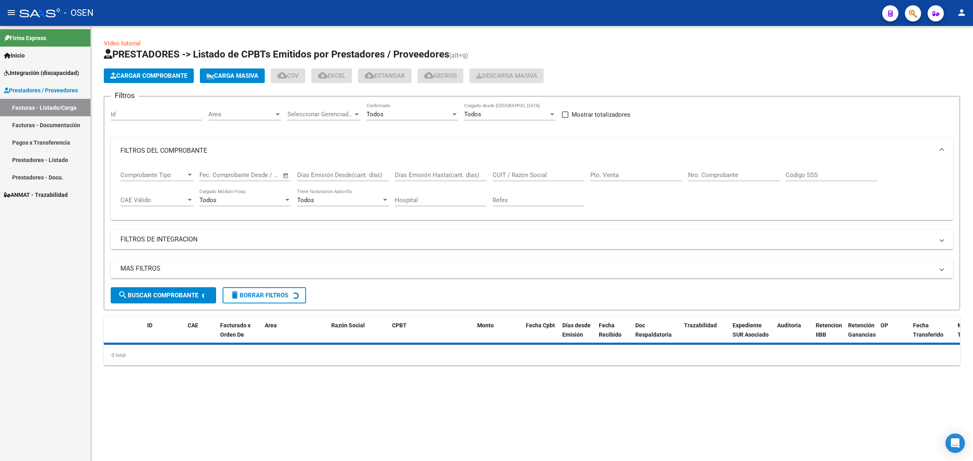
click at [554, 171] on input "CUIT / Razón Social" at bounding box center [539, 174] width 92 height 7
paste input "30716160234"
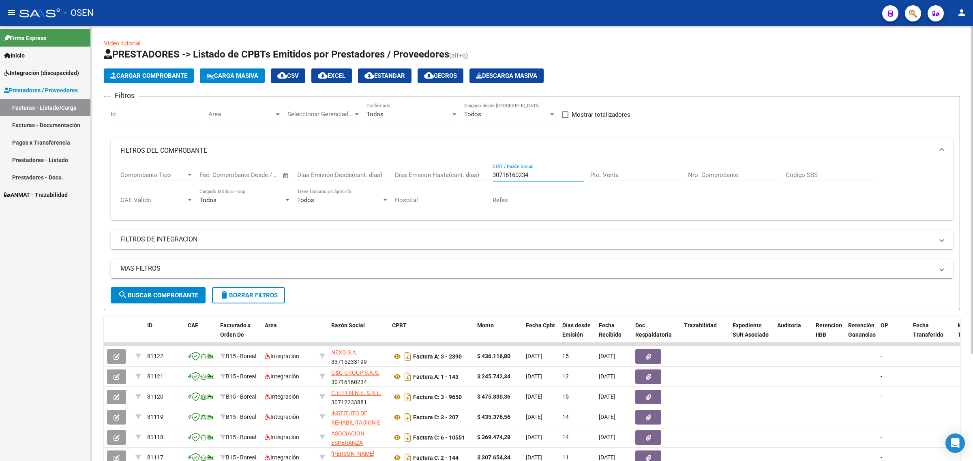
type input "30716160234"
click at [191, 292] on span "search Buscar Comprobante" at bounding box center [158, 295] width 80 height 7
click at [632, 173] on input "Pto. Venta" at bounding box center [636, 174] width 92 height 7
click at [702, 172] on input "Nro. Comprobante" at bounding box center [734, 174] width 92 height 7
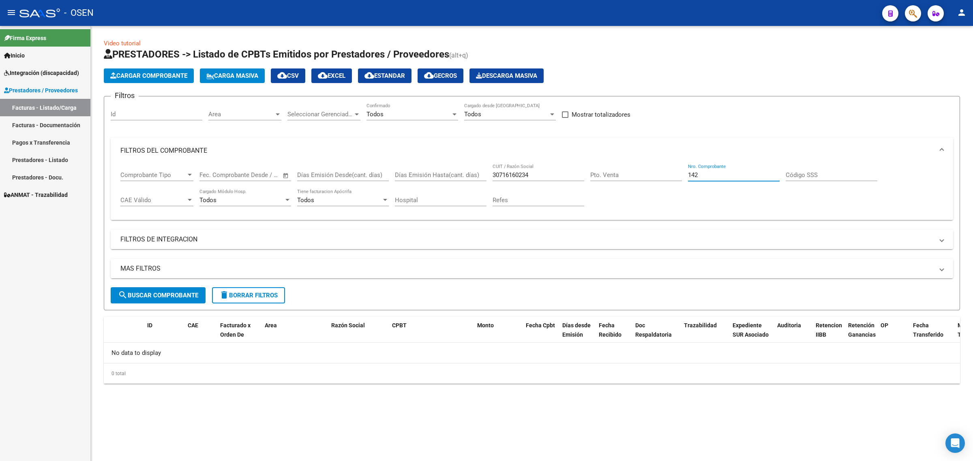
type input "142"
